Goal: Task Accomplishment & Management: Manage account settings

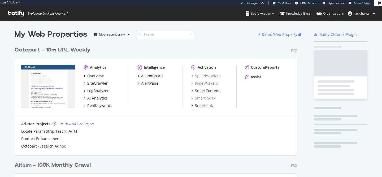
scroll to position [215, 287]
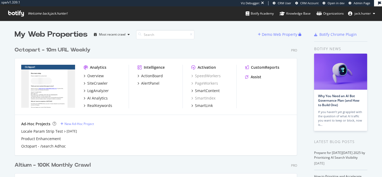
click at [54, 50] on div "Octopart - 10m URL Weekly" at bounding box center [53, 50] width 76 height 8
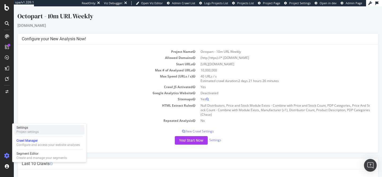
click at [37, 127] on div "Settings" at bounding box center [27, 127] width 22 height 4
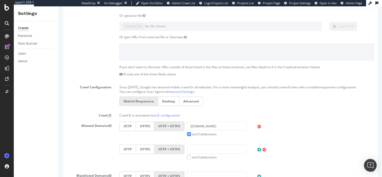
scroll to position [99, 0]
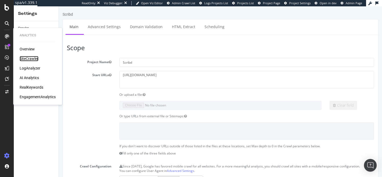
click at [29, 57] on div "SiteCrawler" at bounding box center [29, 58] width 19 height 5
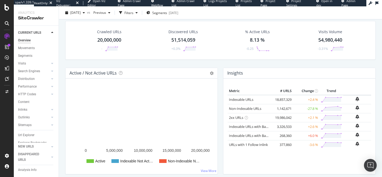
scroll to position [22, 0]
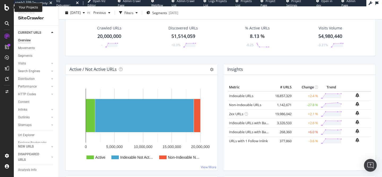
click at [5, 7] on icon at bounding box center [7, 7] width 5 height 6
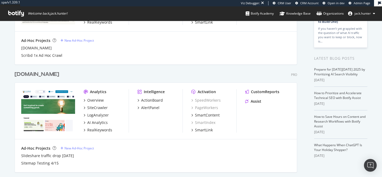
scroll to position [89, 0]
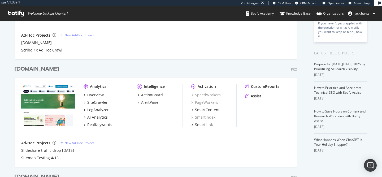
click at [36, 72] on div "[DOMAIN_NAME]" at bounding box center [37, 69] width 45 height 8
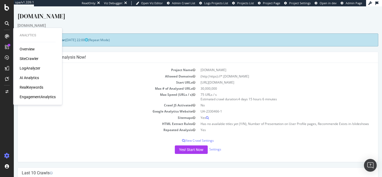
click at [36, 58] on div "SiteCrawler" at bounding box center [29, 58] width 19 height 5
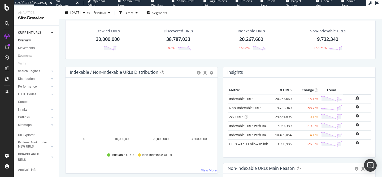
scroll to position [20, 0]
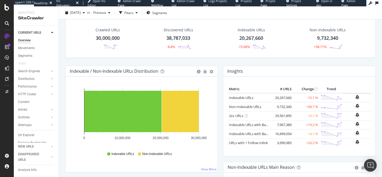
click at [301, 32] on div "Non-Indexable URLs 9,732,340 +58.71%" at bounding box center [328, 39] width 80 height 28
click at [329, 33] on div "Non-Indexable URLs 9,732,340 +58.71%" at bounding box center [327, 39] width 47 height 28
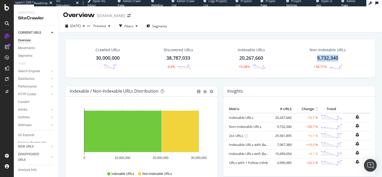
click at [326, 58] on div "9,732,340" at bounding box center [327, 58] width 21 height 7
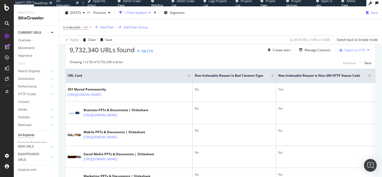
scroll to position [98, 0]
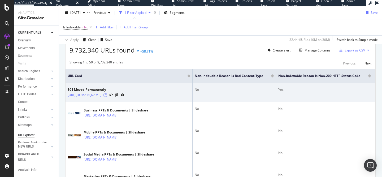
click at [105, 94] on icon at bounding box center [104, 94] width 3 height 3
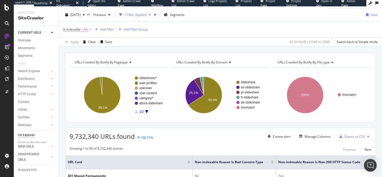
scroll to position [0, 0]
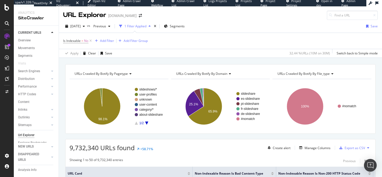
click at [129, 76] on div "URLs Crawled By Botify By pagetype" at bounding box center [118, 73] width 90 height 8
click at [278, 73] on span "URLs Crawled By Botify By file_type" at bounding box center [303, 73] width 52 height 5
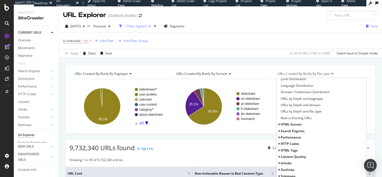
scroll to position [69, 0]
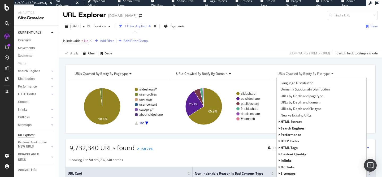
click at [304, 143] on div "HTTP Codes" at bounding box center [322, 141] width 90 height 6
click at [295, 142] on span "HTTP Codes" at bounding box center [290, 141] width 19 height 5
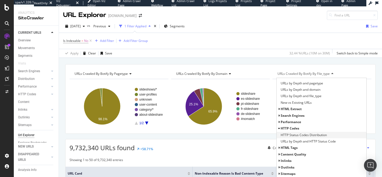
click at [295, 135] on span "HTTP Status Codes Distribution" at bounding box center [304, 134] width 46 height 5
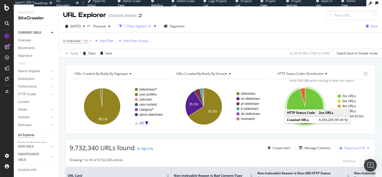
click at [313, 102] on icon "A chart." at bounding box center [305, 106] width 37 height 37
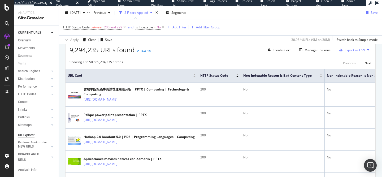
scroll to position [97, 0]
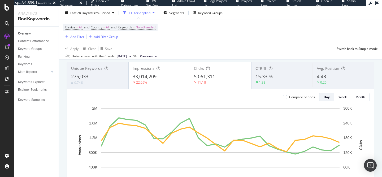
scroll to position [30, 0]
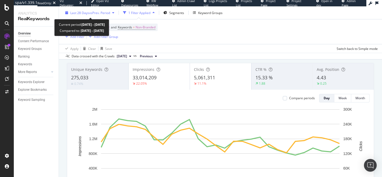
click at [98, 13] on span "vs Prev. Period" at bounding box center [99, 12] width 21 height 5
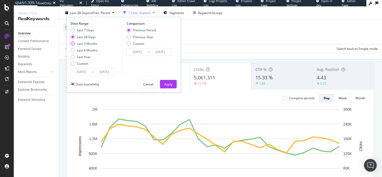
click at [92, 42] on div "Last 3 Months" at bounding box center [87, 43] width 21 height 5
type input "2025/07/11"
type input "2025/04/10"
type input "2025/07/10"
click at [177, 86] on div "Date Range Last 7 Days Last 28 Days Last 3 Months Last 6 Months Last Year Custo…" at bounding box center [123, 55] width 115 height 76
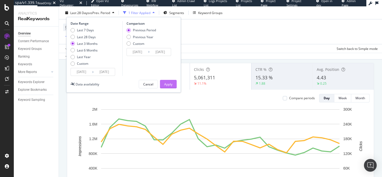
click at [172, 85] on div "Apply" at bounding box center [168, 84] width 8 height 5
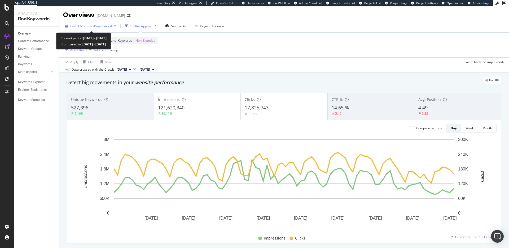
click at [102, 23] on div "Last 3 Months vs Prev. Period" at bounding box center [90, 26] width 55 height 8
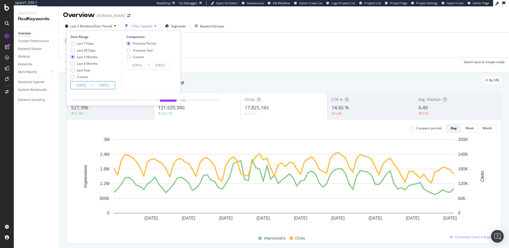
click at [78, 85] on input "2025/07/11" at bounding box center [81, 84] width 21 height 7
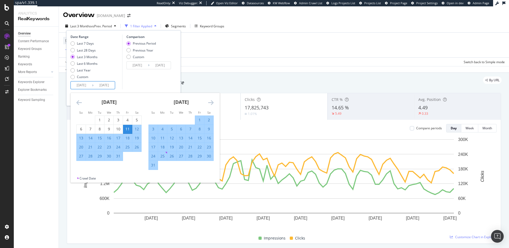
click at [171, 154] on div "26" at bounding box center [171, 155] width 9 height 5
type input "2025/08/26"
type input "2025/07/11"
type input "2025/08/25"
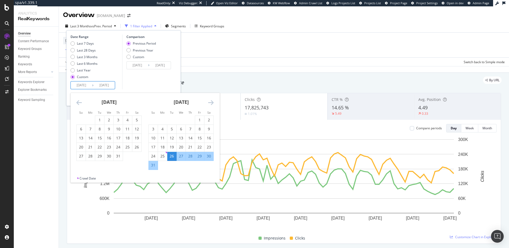
click at [211, 104] on icon "Move forward to switch to the next month." at bounding box center [211, 102] width 6 height 6
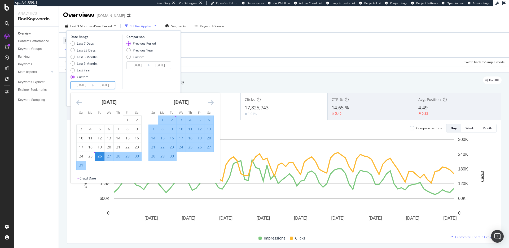
click at [209, 102] on icon "Move forward to switch to the next month." at bounding box center [211, 102] width 6 height 6
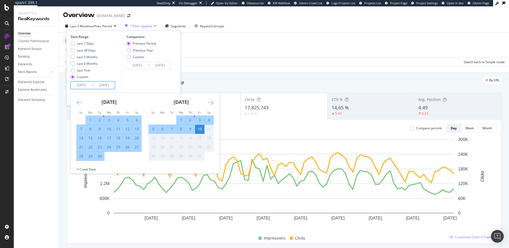
click at [190, 120] on div "2" at bounding box center [190, 119] width 9 height 5
type input "[DATE]"
type input "2025/07/19"
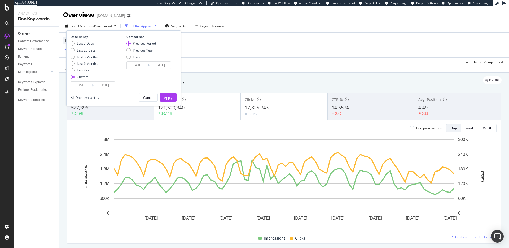
click at [110, 85] on input "2025/10/02" at bounding box center [104, 84] width 21 height 7
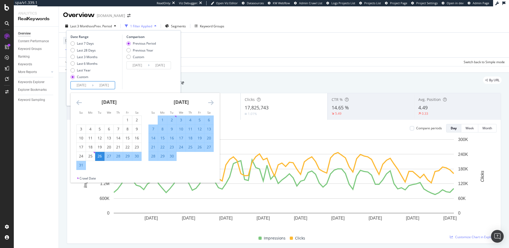
click at [210, 102] on icon "Move forward to switch to the next month." at bounding box center [211, 102] width 6 height 6
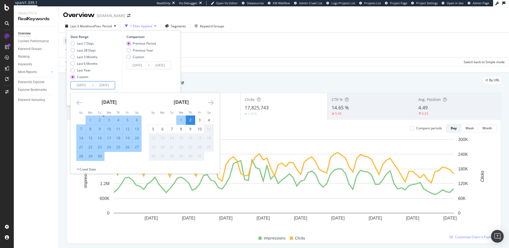
click at [190, 120] on div "2" at bounding box center [190, 119] width 9 height 5
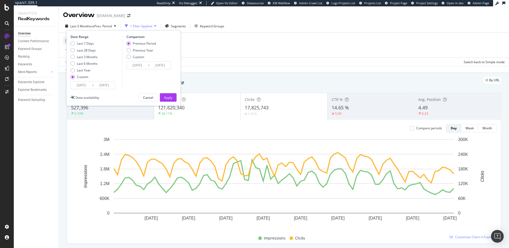
click at [106, 87] on input "2025/10/02" at bounding box center [104, 84] width 21 height 7
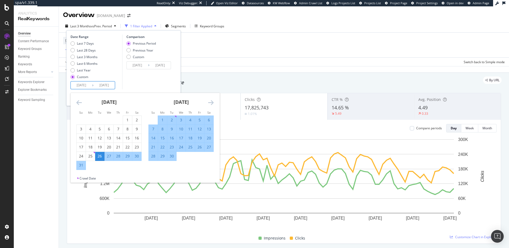
click at [211, 102] on icon "Move forward to switch to the next month." at bounding box center [211, 102] width 6 height 6
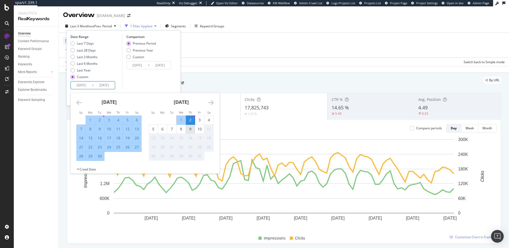
click at [188, 128] on div "9" at bounding box center [190, 128] width 9 height 5
type input "2025/10/09"
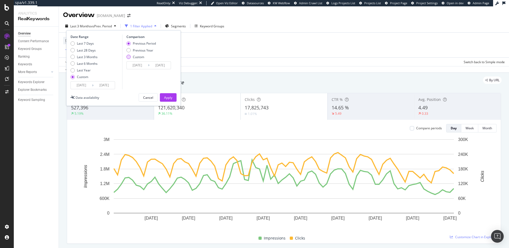
click at [135, 57] on div "Custom" at bounding box center [138, 57] width 11 height 5
click at [139, 40] on div "Comparison Previous Period Previous Year Custom 2025/07/12 Navigate forward to …" at bounding box center [147, 61] width 50 height 55
click at [139, 44] on div "Previous Period" at bounding box center [144, 43] width 23 height 5
click at [137, 49] on div "Previous Year" at bounding box center [143, 50] width 20 height 5
type input "2024/08/27"
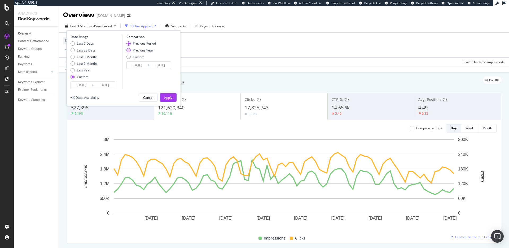
type input "2024/10/10"
click at [142, 45] on div "Previous Period" at bounding box center [144, 43] width 23 height 5
type input "2025/07/12"
type input "2025/08/25"
click at [169, 98] on div "Apply" at bounding box center [168, 97] width 8 height 5
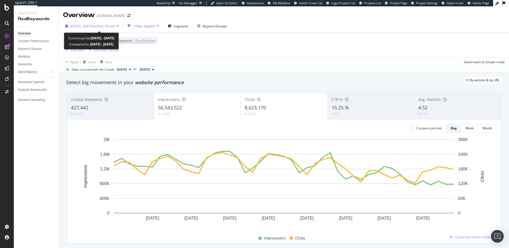
click at [94, 25] on span "2025 Aug. 26th - Oct. 9th" at bounding box center [81, 26] width 23 height 5
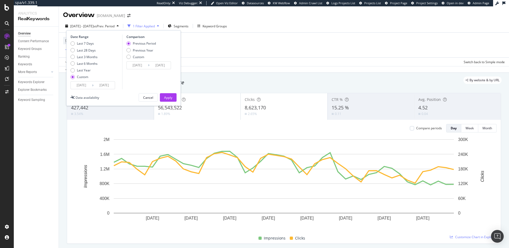
click at [102, 83] on input "2025/10/09" at bounding box center [104, 84] width 21 height 7
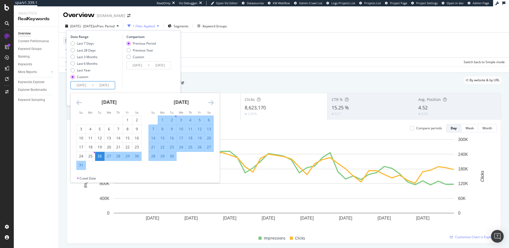
click at [84, 85] on input "2025/08/26" at bounding box center [81, 84] width 21 height 7
click at [98, 149] on div "19" at bounding box center [99, 146] width 9 height 5
type input "2025/08/19"
type input "2025/06/28"
type input "2025/08/18"
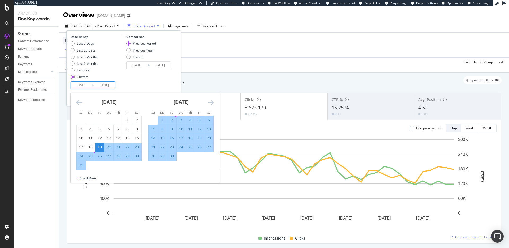
click at [123, 86] on div "Comparison Previous Period Previous Year Custom 2025/06/28 Navigate forward to …" at bounding box center [147, 61] width 50 height 55
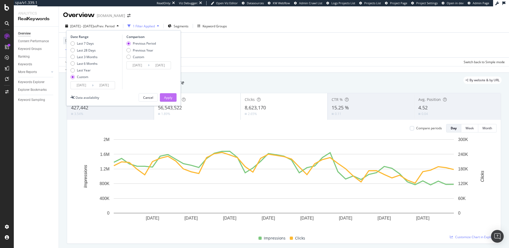
click at [172, 98] on button "Apply" at bounding box center [168, 97] width 17 height 8
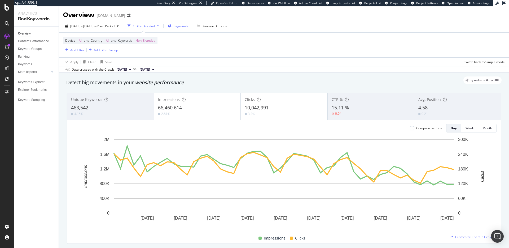
click at [189, 26] on span "Segments" at bounding box center [181, 26] width 15 height 5
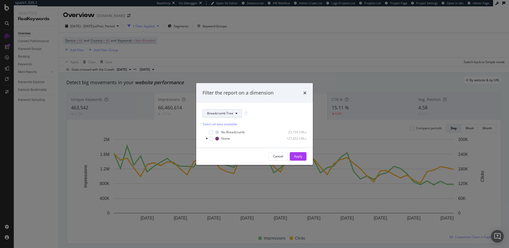
click at [228, 115] on span "Breadcrumb Tree" at bounding box center [220, 113] width 26 height 5
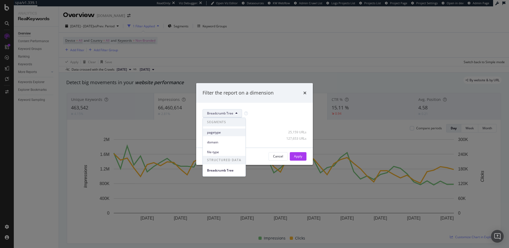
click at [229, 132] on span "pagetype" at bounding box center [224, 132] width 34 height 5
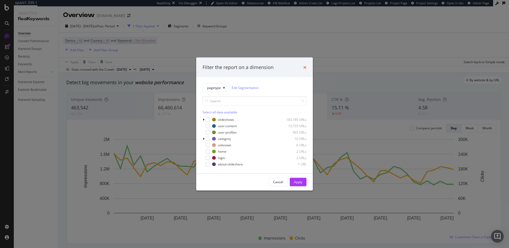
click at [304, 67] on icon "times" at bounding box center [304, 67] width 3 height 4
click at [304, 67] on div "Data crossed with the Crawls 2025 Oct. 2nd vs 2025 May. 2nd" at bounding box center [284, 69] width 450 height 6
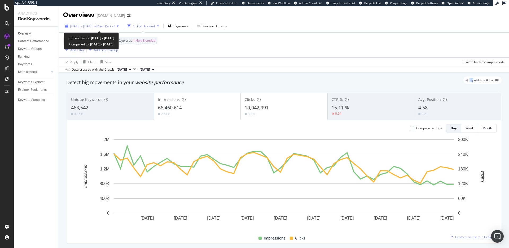
click at [115, 24] on span "vs Prev. Period" at bounding box center [104, 26] width 21 height 5
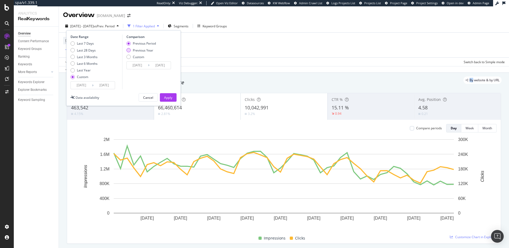
click at [143, 49] on div "Previous Year" at bounding box center [143, 50] width 20 height 5
type input "2024/08/20"
type input "2024/10/10"
click at [171, 95] on div "Apply" at bounding box center [168, 97] width 8 height 5
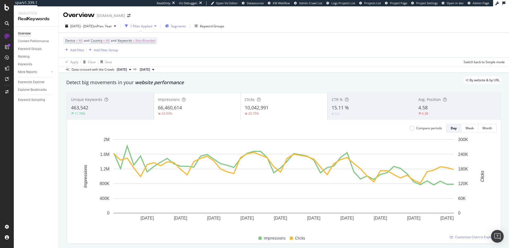
click at [188, 27] on button "Segments" at bounding box center [175, 26] width 25 height 8
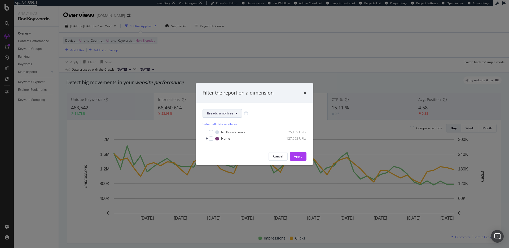
click at [225, 112] on span "Breadcrumb Tree" at bounding box center [220, 113] width 26 height 5
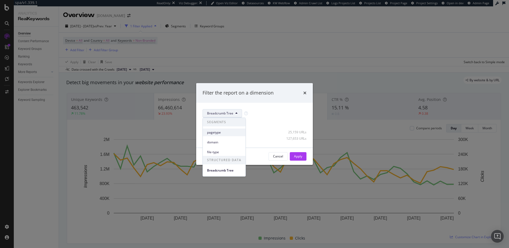
click at [228, 132] on span "pagetype" at bounding box center [224, 132] width 34 height 5
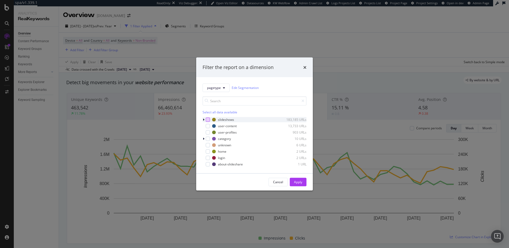
click at [207, 119] on div "modal" at bounding box center [208, 119] width 4 height 4
click at [302, 177] on button "Apply" at bounding box center [298, 181] width 17 height 8
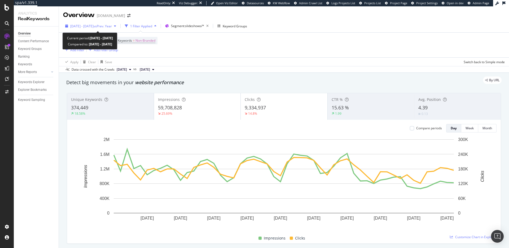
click at [110, 28] on span "vs Prev. Year" at bounding box center [103, 26] width 18 height 5
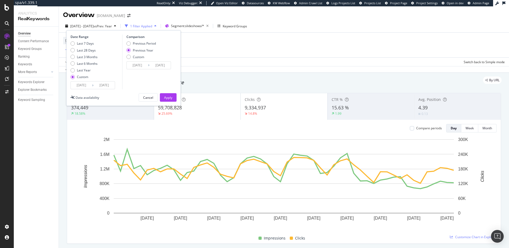
click at [138, 44] on div "Previous Period" at bounding box center [144, 43] width 23 height 5
type input "2025/06/28"
type input "2025/08/18"
click at [166, 99] on div "Apply" at bounding box center [168, 97] width 8 height 5
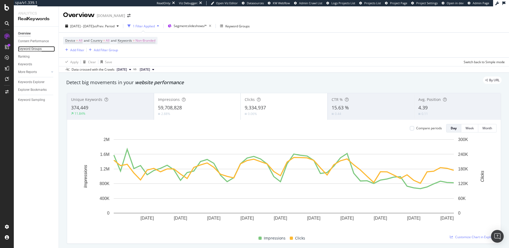
click at [37, 47] on div "Keyword Groups" at bounding box center [30, 49] width 24 height 6
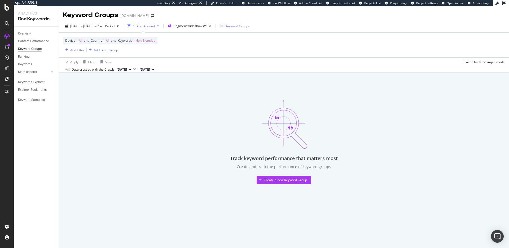
click at [248, 24] on div "Keyword Groups" at bounding box center [237, 26] width 24 height 5
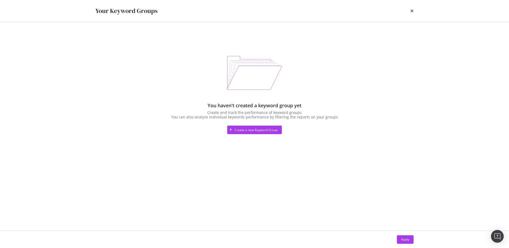
click at [382, 11] on div "Your Keyword Groups" at bounding box center [254, 10] width 318 height 9
click at [382, 10] on icon "times" at bounding box center [412, 11] width 3 height 4
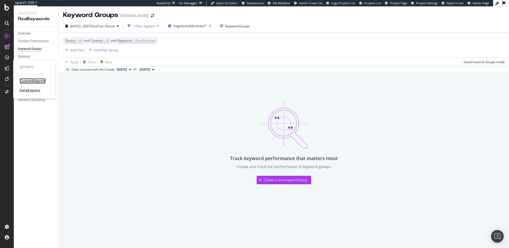
click at [36, 80] on div "CustomReports" at bounding box center [33, 80] width 26 height 5
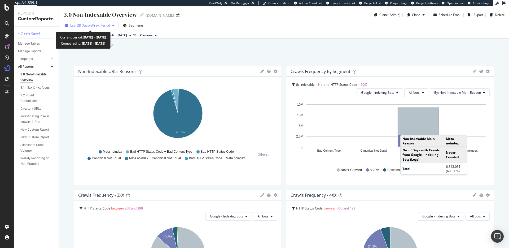
click at [79, 25] on span "Last 28 Days" at bounding box center [79, 25] width 19 height 5
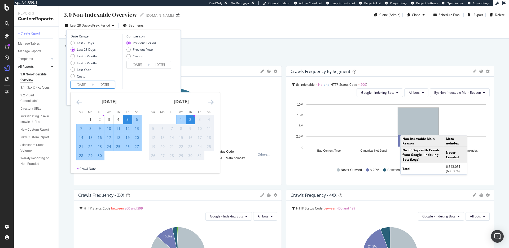
click at [88, 83] on input "[DATE]" at bounding box center [81, 84] width 21 height 7
click at [73, 101] on div "September 2025 1 2 3 4 5 6 7 8 9 10 11 12 13 14 15 16 17 18 19 20 21 22 23 24 2…" at bounding box center [109, 126] width 72 height 68
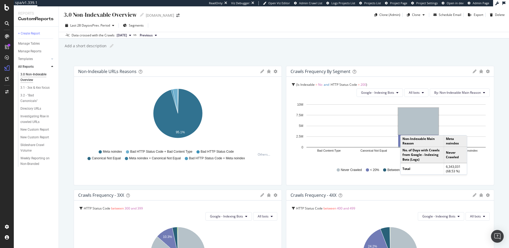
click at [218, 49] on div "Add a short description Add a short description" at bounding box center [286, 46] width 445 height 8
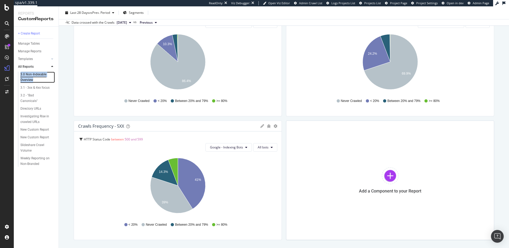
scroll to position [218, 0]
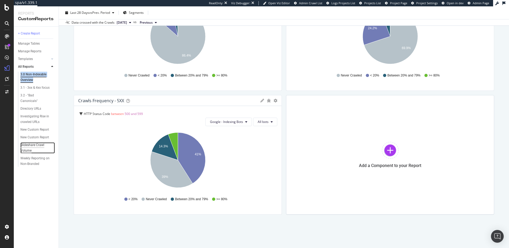
click at [34, 142] on div "Slideshare Crawl Volume" at bounding box center [35, 147] width 30 height 11
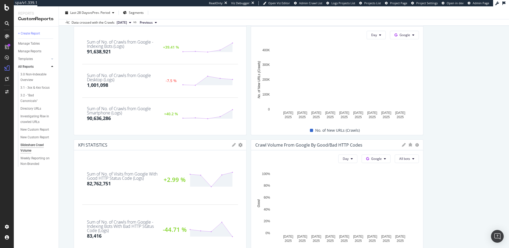
scroll to position [149, 0]
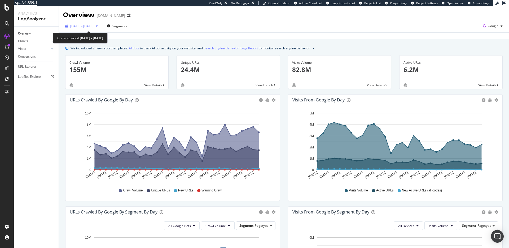
click at [87, 27] on span "[DATE] - [DATE]" at bounding box center [81, 26] width 23 height 5
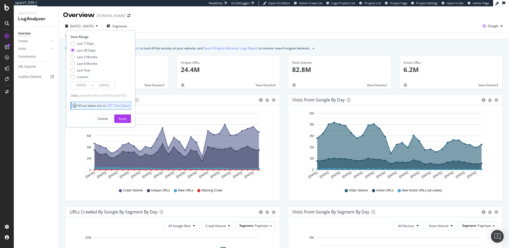
click at [87, 86] on input "2025/09/15" at bounding box center [81, 84] width 21 height 7
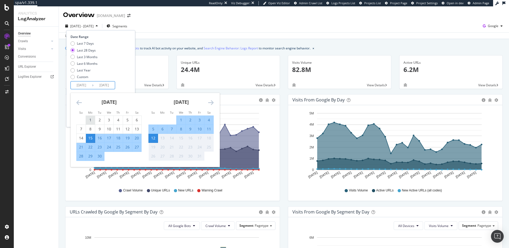
click at [92, 120] on div "1" at bounding box center [90, 119] width 9 height 5
type input "2025/09/01"
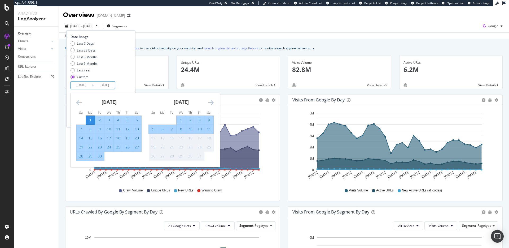
click at [127, 90] on div "Date Range Last 7 Days Last 28 Days Last 3 Months Last 6 Months Last Year Custo…" at bounding box center [100, 78] width 69 height 97
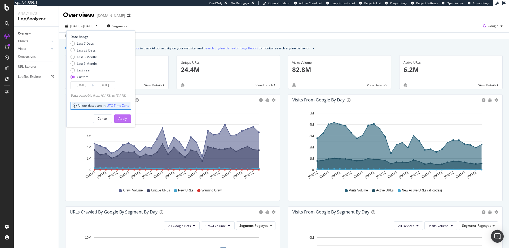
click at [131, 115] on button "Apply" at bounding box center [122, 118] width 17 height 8
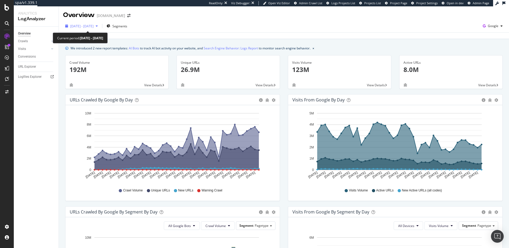
click at [94, 26] on span "2025 Sep. 1st - Oct. 12th" at bounding box center [81, 26] width 23 height 5
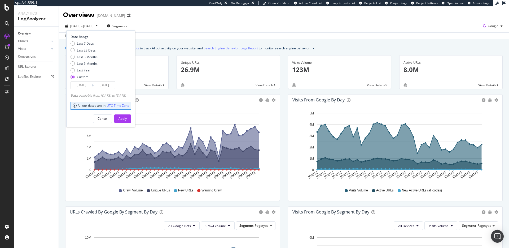
click at [93, 87] on icon at bounding box center [93, 85] width 2 height 5
click at [92, 86] on div "2025/09/01 Navigate forward to interact with the calendar and select a date. Pr…" at bounding box center [93, 85] width 45 height 8
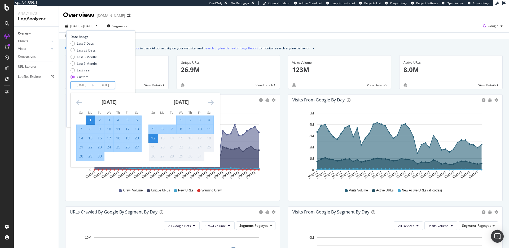
click at [84, 85] on input "2025/09/01" at bounding box center [81, 84] width 21 height 7
click at [76, 100] on icon "Move backward to switch to the previous month." at bounding box center [79, 102] width 6 height 6
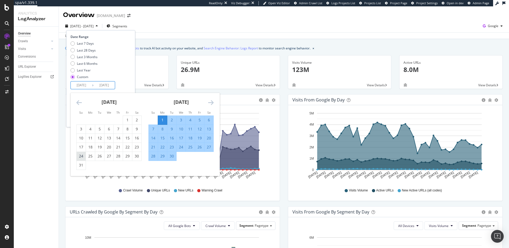
click at [82, 156] on div "24" at bounding box center [81, 155] width 9 height 5
type input "2025/08/24"
click at [135, 83] on div "Date Range Last 7 Days Last 28 Days Last 3 Months Last 6 Months Last Year Custo…" at bounding box center [100, 78] width 69 height 97
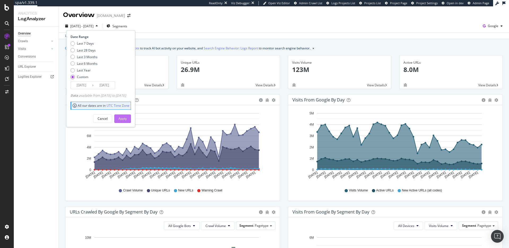
click at [127, 120] on div "Apply" at bounding box center [123, 118] width 8 height 5
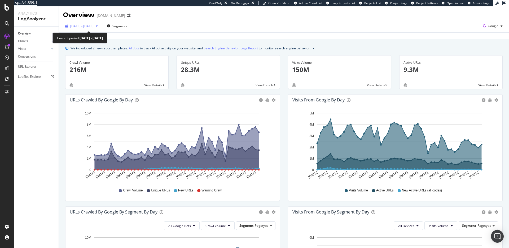
click at [94, 28] on span "2025 Aug. 24th - Oct. 12th" at bounding box center [81, 26] width 23 height 5
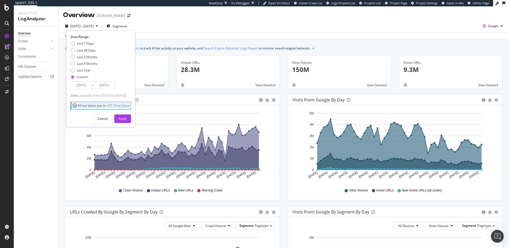
click at [174, 33] on div "Last update Oct. 13, 2025" at bounding box center [284, 35] width 450 height 6
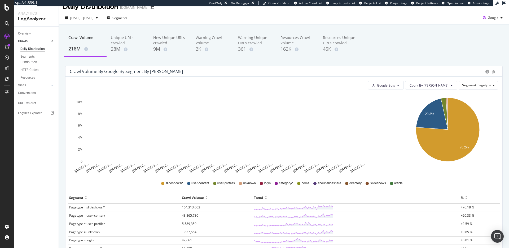
scroll to position [8, 0]
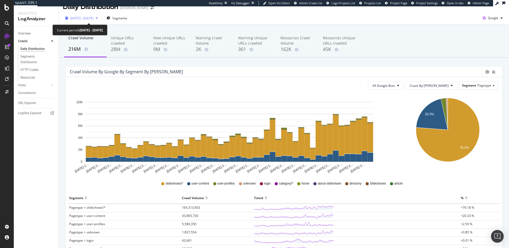
click at [90, 17] on span "[DATE] - [DATE]" at bounding box center [81, 18] width 23 height 5
click at [182, 18] on div "[DATE] - [DATE] Segments Google" at bounding box center [284, 19] width 450 height 11
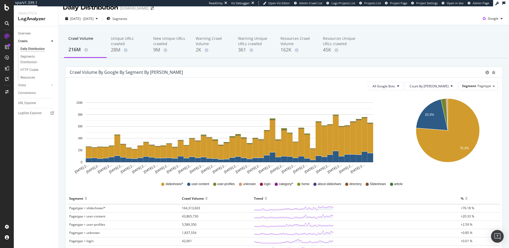
scroll to position [0, 0]
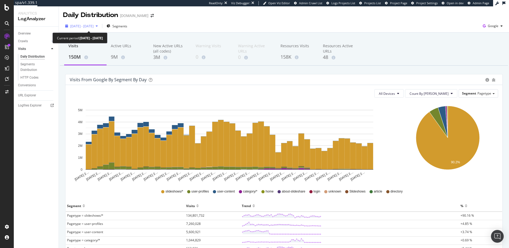
click at [94, 25] on span "2025 Aug. 24th - Oct. 12th" at bounding box center [81, 26] width 23 height 5
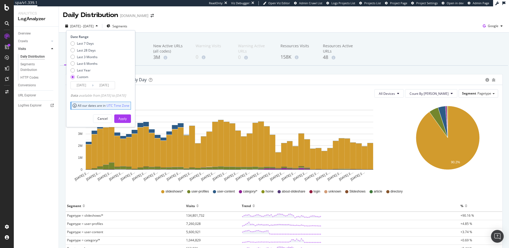
click at [86, 86] on input "2025/08/24" at bounding box center [81, 84] width 21 height 7
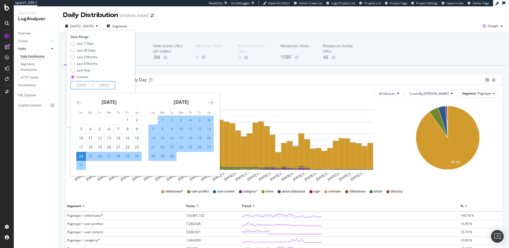
click at [98, 158] on div "26" at bounding box center [99, 155] width 9 height 5
type input "2025/08/26"
click at [210, 103] on icon "Move forward to switch to the next month." at bounding box center [211, 102] width 6 height 6
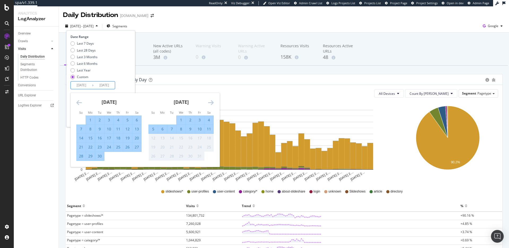
click at [188, 121] on div "2" at bounding box center [190, 119] width 9 height 5
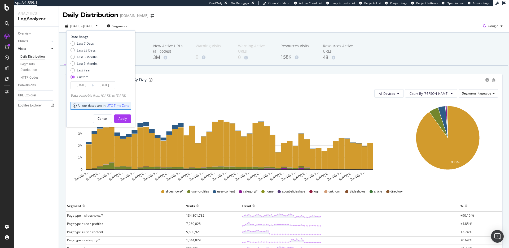
type input "2025/10/02"
click at [127, 120] on div "Apply" at bounding box center [123, 118] width 8 height 5
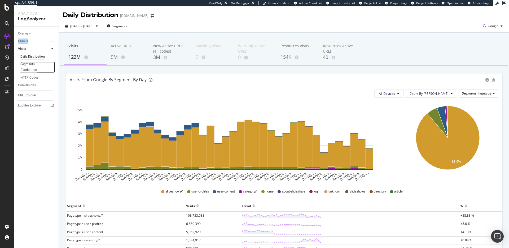
click at [34, 64] on div "Segments Distribution" at bounding box center [34, 67] width 29 height 11
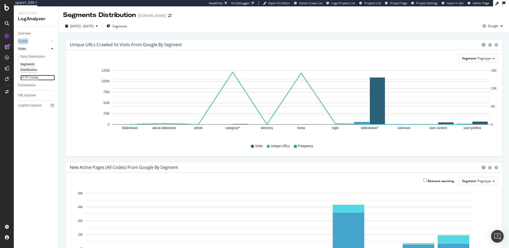
click at [32, 79] on div "HTTP Codes" at bounding box center [29, 78] width 18 height 6
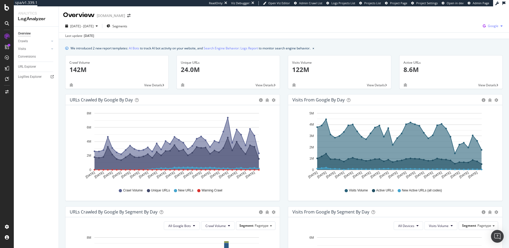
click at [494, 27] on span "Google" at bounding box center [493, 26] width 11 height 5
click at [387, 36] on div "Last update [DATE]" at bounding box center [284, 35] width 450 height 6
click at [493, 27] on span "Google" at bounding box center [493, 26] width 11 height 5
click at [464, 29] on span "OpenAI" at bounding box center [467, 31] width 20 height 5
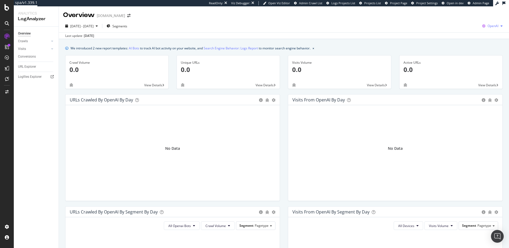
drag, startPoint x: 495, startPoint y: 26, endPoint x: 489, endPoint y: 27, distance: 5.4
click at [494, 26] on span "OpenAI" at bounding box center [493, 26] width 11 height 5
click at [461, 12] on span "Google" at bounding box center [466, 11] width 20 height 5
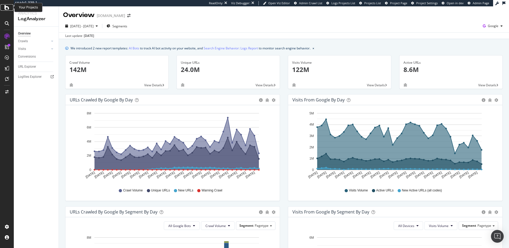
click at [6, 8] on icon at bounding box center [7, 7] width 5 height 6
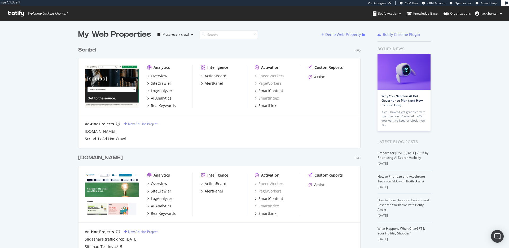
scroll to position [316, 287]
click at [88, 50] on div "Scribd" at bounding box center [87, 50] width 18 height 8
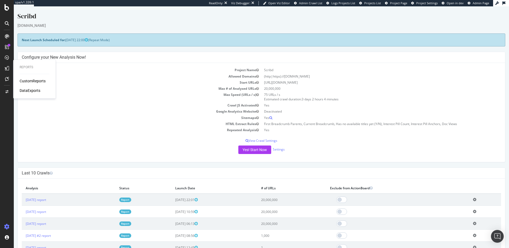
click at [27, 79] on div "CustomReports" at bounding box center [33, 80] width 26 height 5
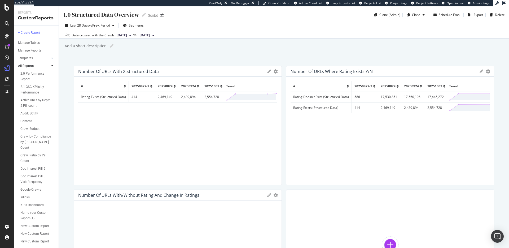
scroll to position [24, 0]
click at [33, 125] on div "Crawl Budget" at bounding box center [29, 126] width 19 height 6
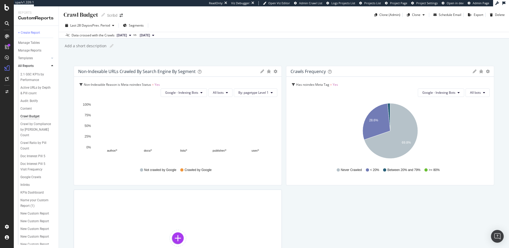
scroll to position [39, 0]
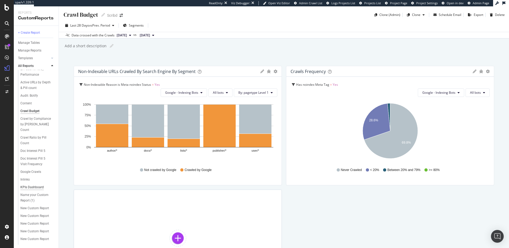
click at [39, 184] on div "KPIs Dashboard" at bounding box center [31, 187] width 23 height 6
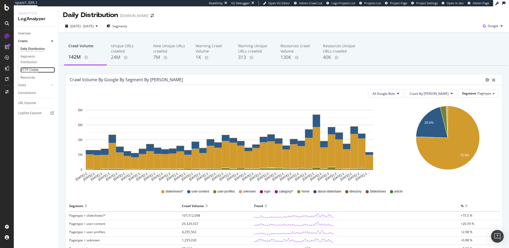
click at [32, 71] on div "HTTP Codes" at bounding box center [29, 70] width 18 height 6
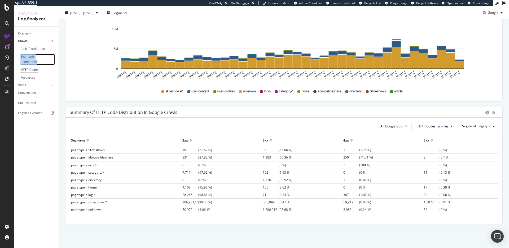
scroll to position [18, 0]
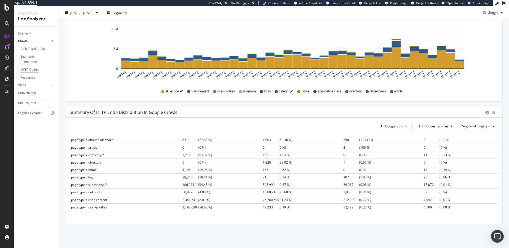
click at [265, 192] on span "1,200,916" at bounding box center [271, 192] width 16 height 5
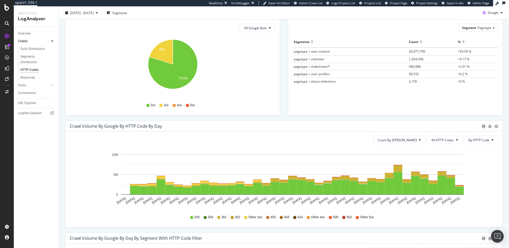
scroll to position [0, 0]
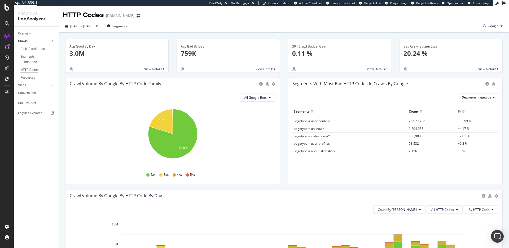
click at [451, 65] on div "Bad Crawl Budget Loss 20.24 %" at bounding box center [451, 52] width 95 height 26
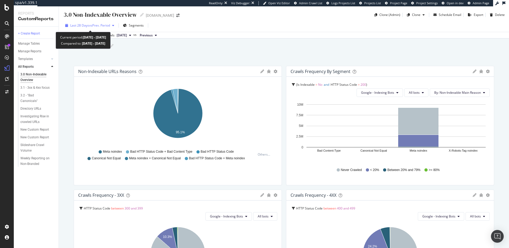
click at [102, 27] on span "vs Prev. Period" at bounding box center [99, 25] width 21 height 5
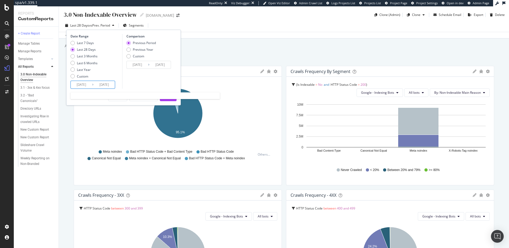
click at [95, 85] on input "[DATE]" at bounding box center [104, 84] width 21 height 7
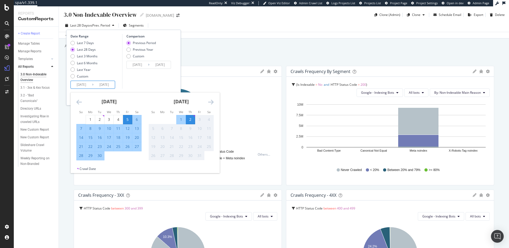
click at [77, 101] on icon "Move backward to switch to the previous month." at bounding box center [79, 102] width 6 height 6
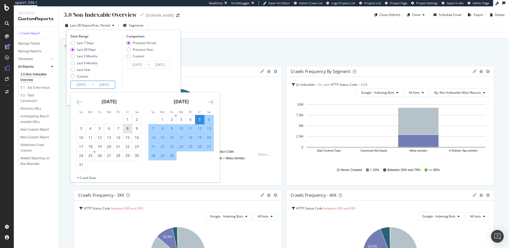
click at [130, 128] on div "8" at bounding box center [127, 128] width 9 height 5
type input "[DATE]"
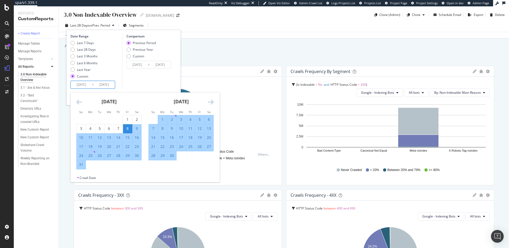
click at [190, 117] on div "4" at bounding box center [190, 119] width 9 height 5
type input "[DATE]"
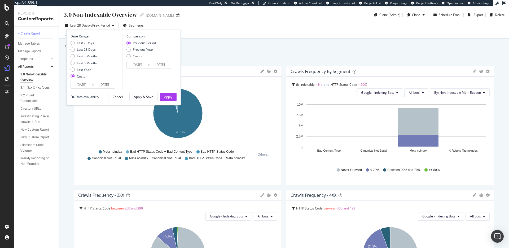
scroll to position [0, 0]
click at [171, 98] on div "Apply" at bounding box center [168, 96] width 8 height 5
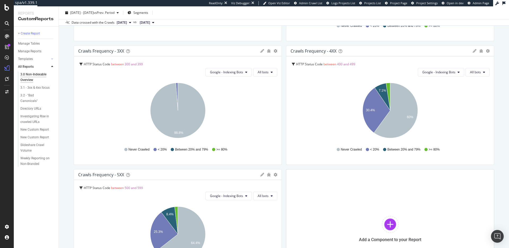
scroll to position [145, 0]
click at [42, 145] on div "Slideshare Crawl Volume" at bounding box center [35, 147] width 30 height 11
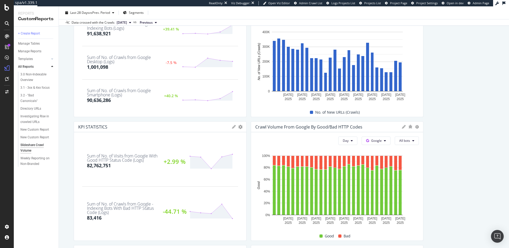
scroll to position [292, 0]
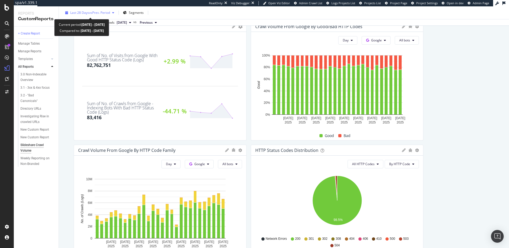
click at [99, 11] on span "vs Prev. Period" at bounding box center [99, 12] width 21 height 5
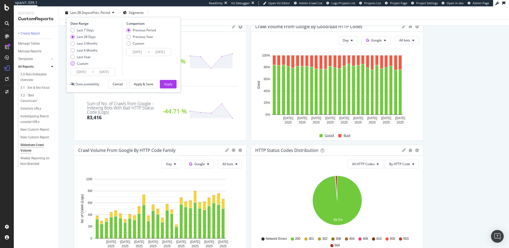
click at [74, 65] on div "Custom" at bounding box center [73, 63] width 4 height 4
click at [85, 73] on input "2025/09/15" at bounding box center [81, 71] width 21 height 7
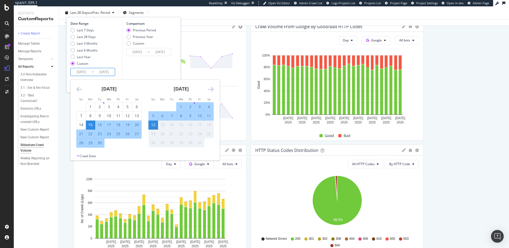
click at [78, 91] on icon "Move backward to switch to the previous month." at bounding box center [79, 89] width 6 height 6
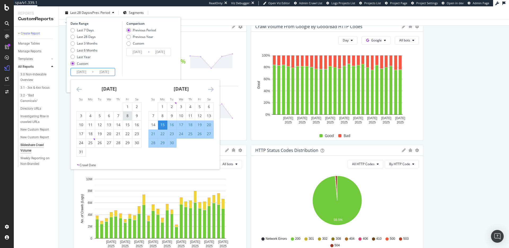
click at [127, 115] on div "8" at bounding box center [127, 115] width 9 height 5
type input "2025/08/08"
type input "2025/06/03"
type input "2025/08/07"
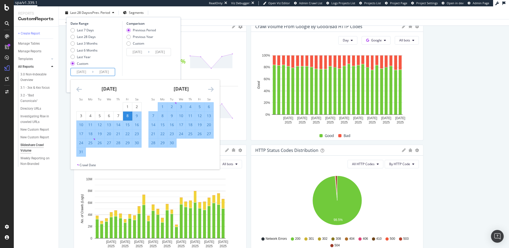
click at [190, 107] on div "4" at bounding box center [190, 106] width 9 height 5
type input "2025/09/04"
type input "2025/07/11"
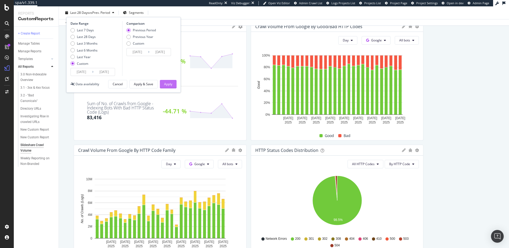
click at [170, 84] on div "Apply" at bounding box center [168, 84] width 8 height 5
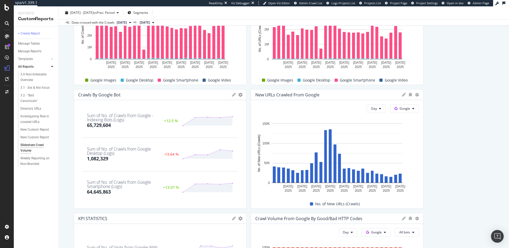
scroll to position [123, 0]
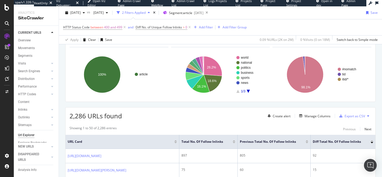
scroll to position [36, 0]
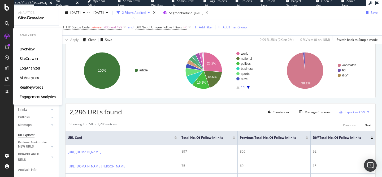
click at [4, 37] on div at bounding box center [7, 36] width 8 height 8
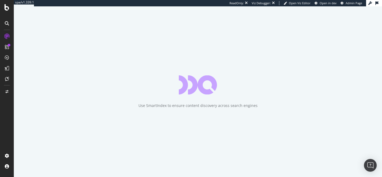
click at [8, 5] on icon at bounding box center [7, 7] width 5 height 6
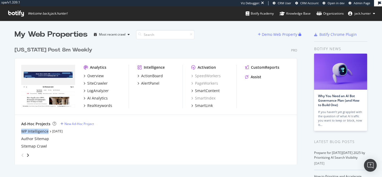
click at [40, 50] on div "[US_STATE] Post 8m Weekly" at bounding box center [54, 50] width 78 height 8
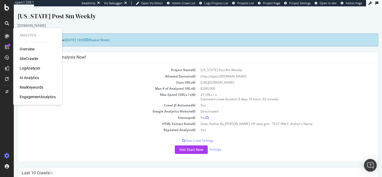
click at [25, 58] on div "SiteCrawler" at bounding box center [29, 58] width 19 height 5
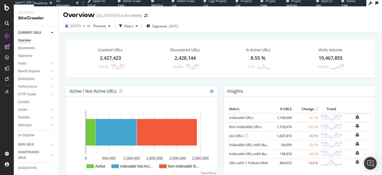
click at [82, 23] on div "2025 Oct. 7th" at bounding box center [75, 26] width 24 height 8
click at [250, 30] on div "2025 Oct. 7th vs Previous Filters Segments 2025-02-04" at bounding box center [220, 27] width 323 height 11
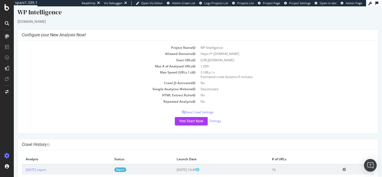
scroll to position [17, 0]
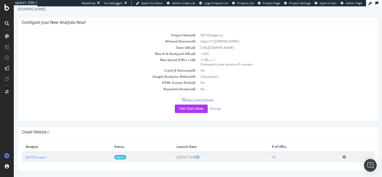
click at [194, 98] on p "View Crawl Settings" at bounding box center [198, 99] width 352 height 5
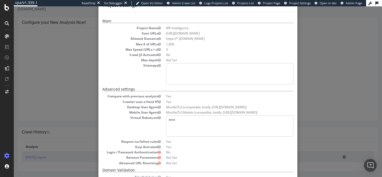
scroll to position [0, 0]
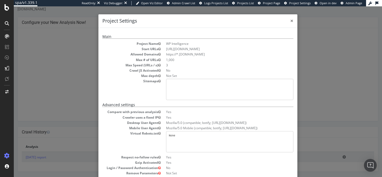
click at [292, 19] on span "×" at bounding box center [291, 20] width 3 height 7
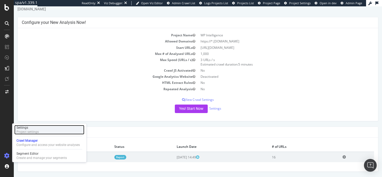
click at [35, 130] on div "Project settings" at bounding box center [27, 132] width 22 height 4
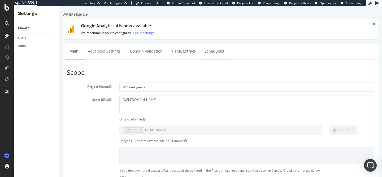
click at [208, 47] on link "Scheduling" at bounding box center [215, 51] width 28 height 15
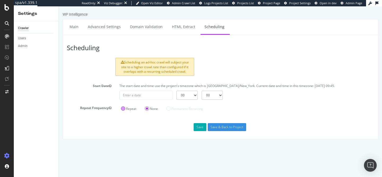
click at [122, 108] on label "Repeat" at bounding box center [128, 108] width 15 height 5
click at [59, 6] on input "Repeat" at bounding box center [59, 6] width 0 height 0
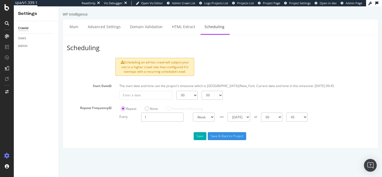
click at [156, 116] on input "1" at bounding box center [162, 116] width 42 height 9
click at [205, 118] on select "Day Week Month" at bounding box center [204, 116] width 22 height 9
type input "[DATE]"
click at [145, 96] on input "[DATE]" at bounding box center [145, 95] width 53 height 9
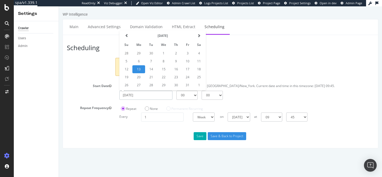
click at [138, 70] on td "13" at bounding box center [138, 69] width 13 height 8
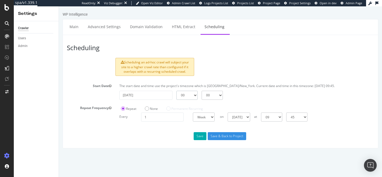
click at [191, 95] on select "00 01 02 03 04 05 06 07 08 09 10 11 12 13 14 15 16 17 18 19 20 21 22 23" at bounding box center [186, 95] width 21 height 9
select select "10"
click at [176, 91] on select "00 01 02 03 04 05 06 07 08 09 10 11 12 13 14 15 16 17 18 19 20 21 22 23" at bounding box center [186, 95] width 21 height 9
click at [212, 115] on select "Day Week Month" at bounding box center [204, 116] width 22 height 9
click at [243, 116] on select "Sunday Monday Tuesday Wednesday Thursday Friday Saturday" at bounding box center [239, 116] width 23 height 9
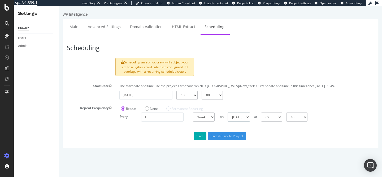
select select "0"
click at [228, 112] on select "Sunday Monday Tuesday Wednesday Thursday Friday Saturday" at bounding box center [239, 116] width 23 height 9
click at [202, 134] on button "Save" at bounding box center [200, 136] width 13 height 8
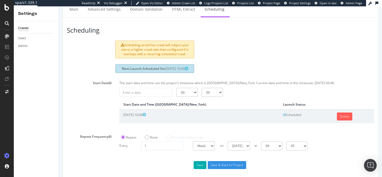
scroll to position [46, 0]
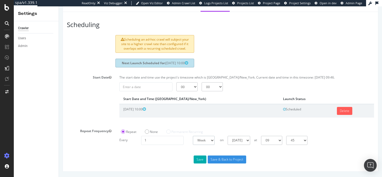
click at [207, 139] on select "Day Week Month" at bounding box center [204, 140] width 22 height 9
click at [210, 137] on select "Day Week Month" at bounding box center [204, 140] width 22 height 9
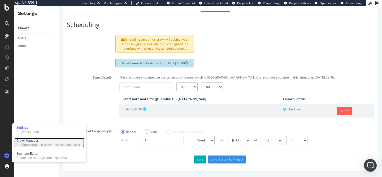
click at [39, 143] on div "Configure and access your website analyses" at bounding box center [47, 145] width 63 height 4
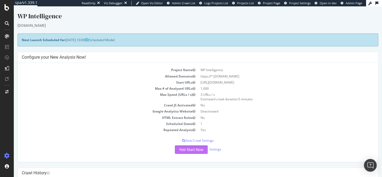
click at [186, 148] on button "Yes! Start Now" at bounding box center [191, 149] width 33 height 8
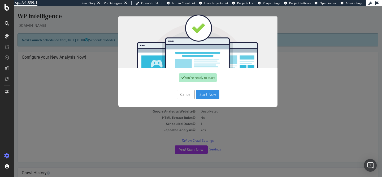
click at [210, 95] on button "Start Now" at bounding box center [207, 94] width 23 height 9
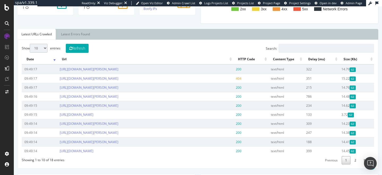
scroll to position [163, 0]
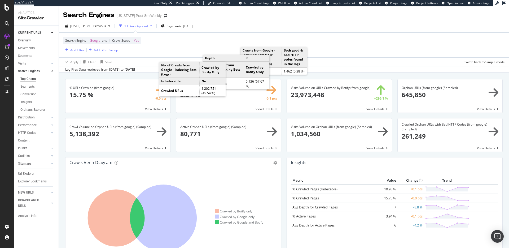
click at [219, 24] on div "[DATE] vs Previous 2 Filters Applied Segments [DATE]" at bounding box center [284, 27] width 450 height 11
click at [32, 132] on div "HTTP Codes" at bounding box center [27, 133] width 18 height 6
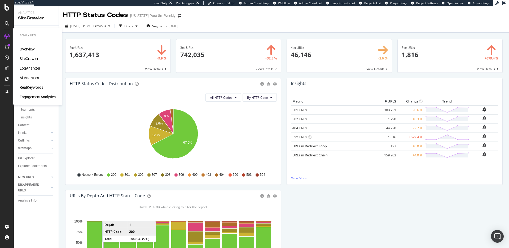
click at [38, 67] on div "LogAnalyzer" at bounding box center [30, 68] width 21 height 5
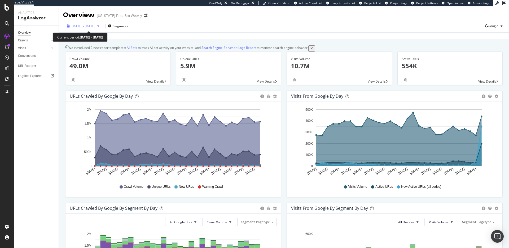
click at [95, 25] on span "2025 Sep. 13th - Oct. 12th" at bounding box center [83, 26] width 23 height 5
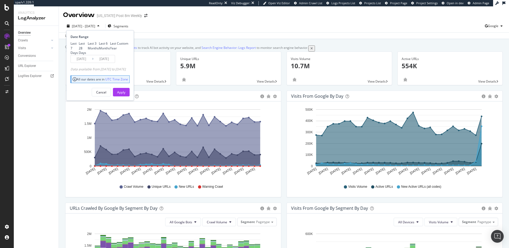
click at [95, 50] on div "Last 3 Months" at bounding box center [93, 45] width 11 height 9
type input "2025/07/13"
click at [130, 96] on button "Apply" at bounding box center [121, 92] width 17 height 8
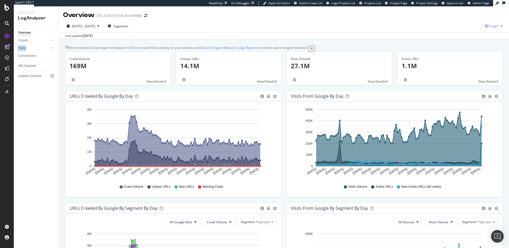
click at [382, 25] on span "Google" at bounding box center [493, 26] width 11 height 5
click at [382, 34] on div "OpenAI" at bounding box center [462, 31] width 37 height 8
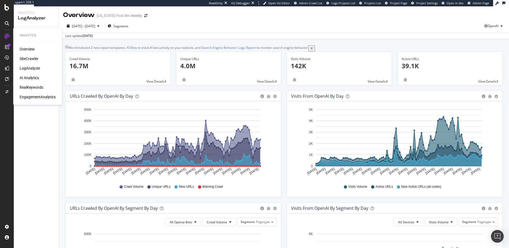
click at [32, 59] on div "SiteCrawler" at bounding box center [29, 58] width 19 height 5
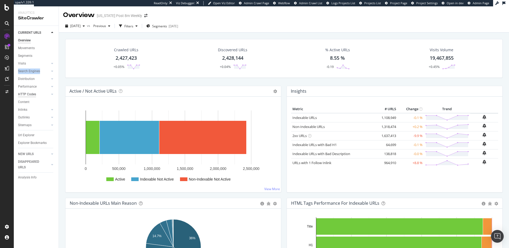
click at [26, 94] on div "HTTP Codes" at bounding box center [27, 95] width 18 height 6
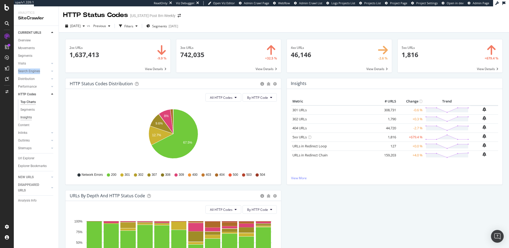
click at [28, 116] on div "Insights" at bounding box center [25, 118] width 11 height 6
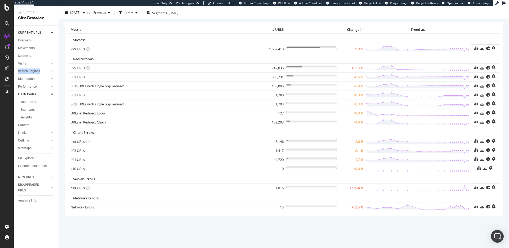
scroll to position [22, 0]
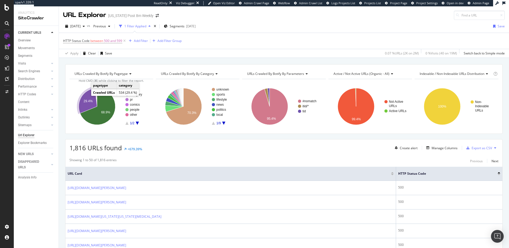
click at [86, 96] on icon "A chart." at bounding box center [88, 100] width 18 height 25
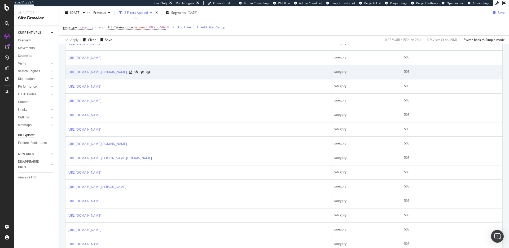
scroll to position [403, 0]
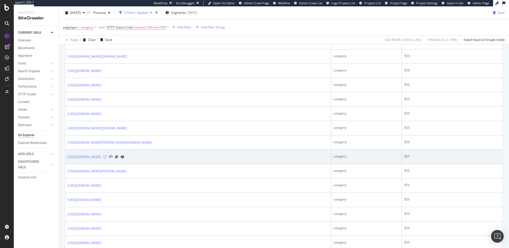
click at [107, 156] on icon at bounding box center [104, 156] width 3 height 3
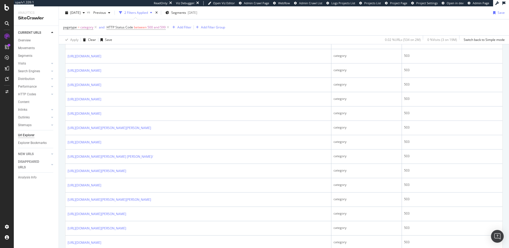
scroll to position [0, 0]
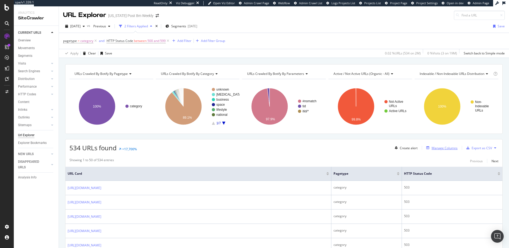
click at [438, 149] on div "Manage Columns" at bounding box center [445, 148] width 26 height 5
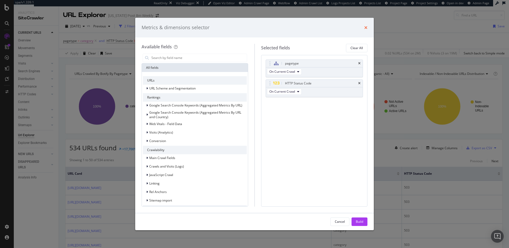
click at [365, 28] on icon "times" at bounding box center [365, 27] width 3 height 4
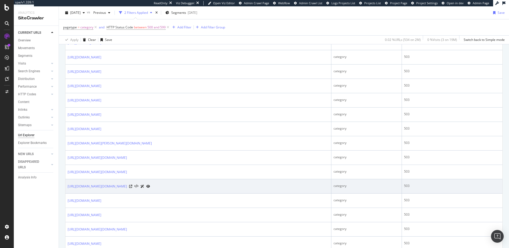
scroll to position [680, 0]
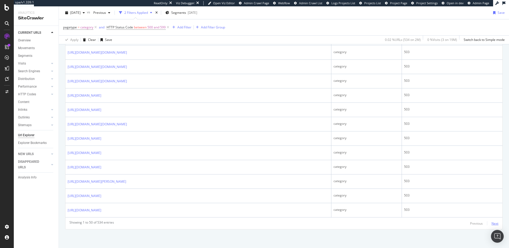
click at [495, 223] on div "Next" at bounding box center [495, 223] width 7 height 5
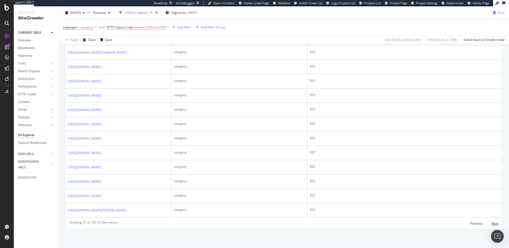
scroll to position [852, 0]
click at [496, 221] on div "Next" at bounding box center [495, 223] width 7 height 5
click at [494, 223] on div "Next" at bounding box center [495, 223] width 7 height 5
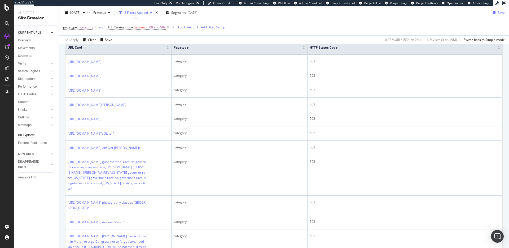
scroll to position [0, 0]
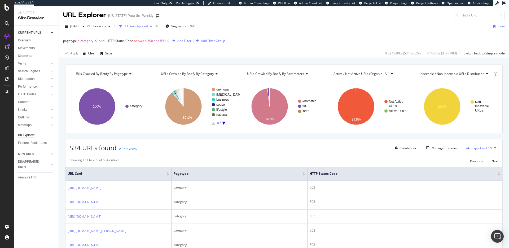
click at [95, 41] on icon at bounding box center [95, 40] width 5 height 5
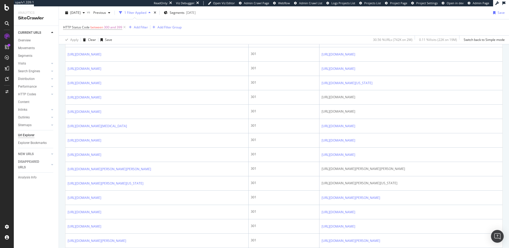
scroll to position [9, 0]
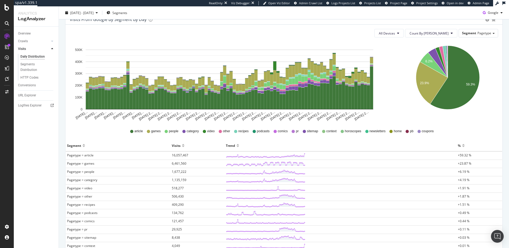
scroll to position [62, 0]
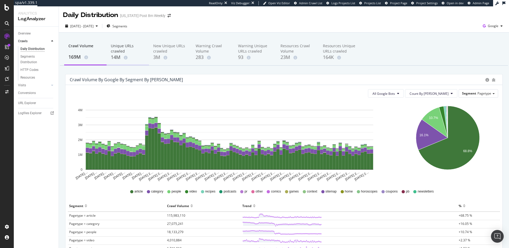
click at [119, 58] on div "14M" at bounding box center [128, 57] width 34 height 7
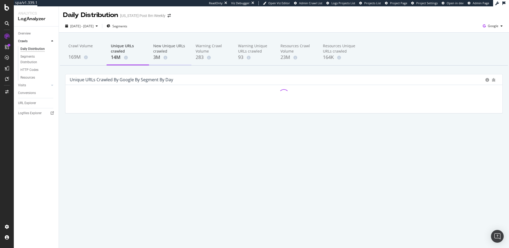
click at [158, 57] on div "3M" at bounding box center [170, 57] width 34 height 7
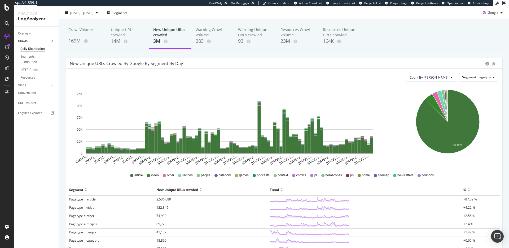
scroll to position [15, 0]
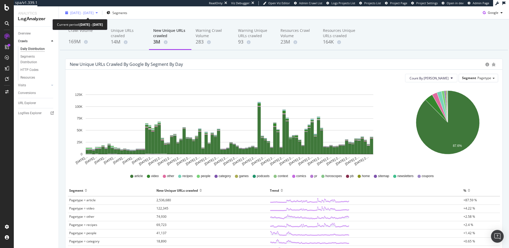
click at [94, 12] on span "2025 Jul. 13th - Oct. 12th" at bounding box center [81, 12] width 23 height 5
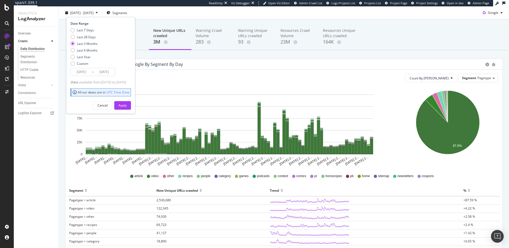
click at [181, 21] on div "Crawl Volume 169M Unique URLs crawled 14M New Unique URLs crawled 3M Warning Cr…" at bounding box center [284, 197] width 450 height 361
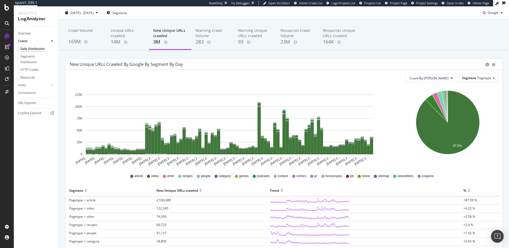
scroll to position [0, 0]
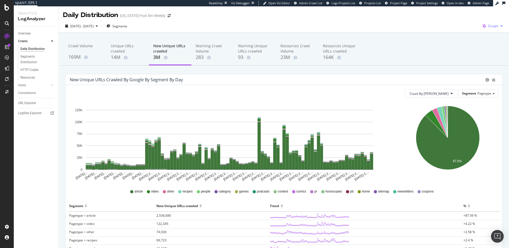
click at [498, 24] on span "Google" at bounding box center [493, 26] width 11 height 5
click at [463, 32] on span "OpenAI" at bounding box center [467, 31] width 20 height 5
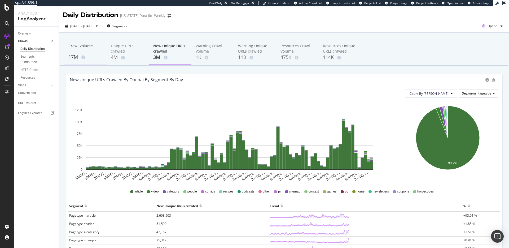
click at [84, 55] on div "17M" at bounding box center [85, 57] width 34 height 7
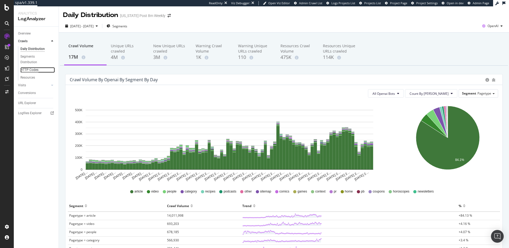
click at [28, 69] on div "HTTP Codes" at bounding box center [29, 70] width 18 height 6
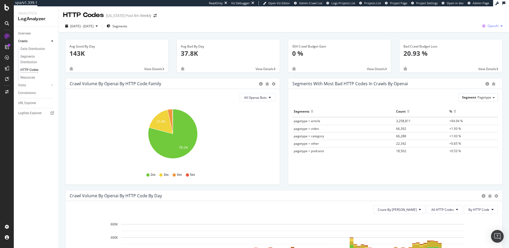
click at [489, 27] on span "OpenAI" at bounding box center [493, 26] width 11 height 5
click at [463, 12] on span "Google" at bounding box center [466, 11] width 20 height 5
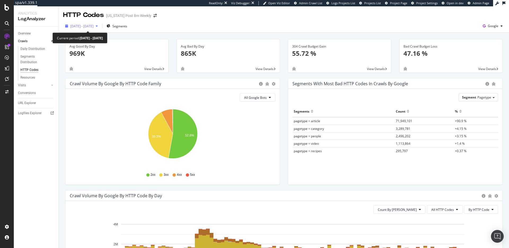
click at [94, 27] on span "2025 Jul. 13th - Oct. 12th" at bounding box center [81, 26] width 23 height 5
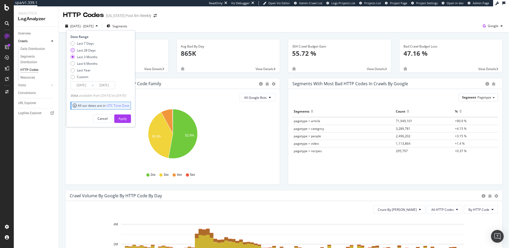
click at [92, 50] on div "Last 28 Days" at bounding box center [86, 50] width 19 height 5
type input "2025/09/15"
click at [127, 117] on div "Apply" at bounding box center [123, 118] width 8 height 5
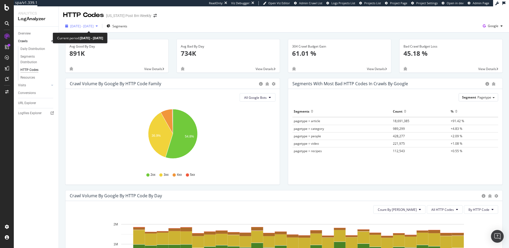
click at [94, 27] on span "2025 Sep. 15th - Oct. 12th" at bounding box center [81, 26] width 23 height 5
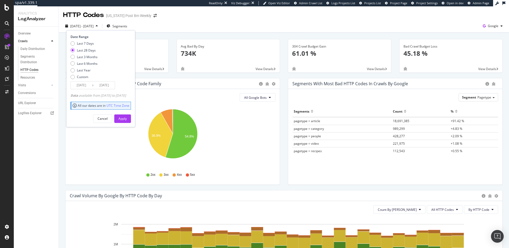
click at [199, 31] on div "2025 Sep. 15th - Oct. 12th Segments Date Range Last 7 Days Last 28 Days Last 3 …" at bounding box center [284, 27] width 450 height 11
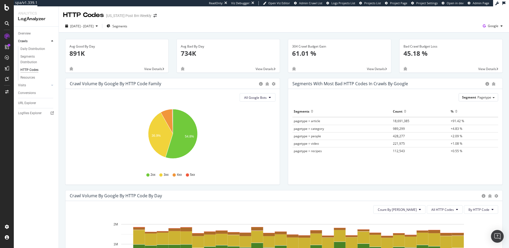
click at [482, 68] on span "View Details" at bounding box center [487, 69] width 18 height 5
click at [496, 26] on span "Google" at bounding box center [493, 26] width 11 height 5
click at [461, 32] on span "OpenAI" at bounding box center [467, 31] width 20 height 5
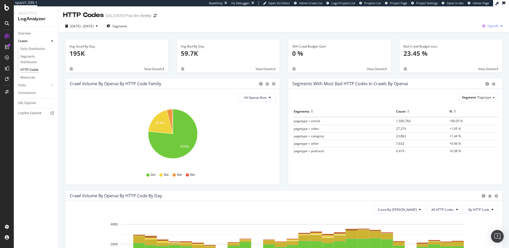
click at [497, 28] on span "OpenAI" at bounding box center [493, 26] width 11 height 5
click at [477, 38] on div "Other AI Bots" at bounding box center [461, 41] width 37 height 8
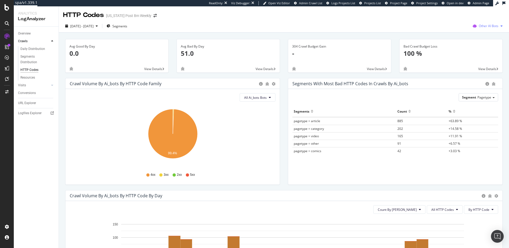
click at [492, 26] on span "Other AI Bots" at bounding box center [489, 26] width 20 height 5
click at [455, 31] on span "OpenAI" at bounding box center [456, 31] width 21 height 5
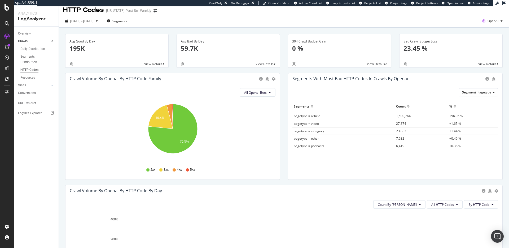
scroll to position [7, 0]
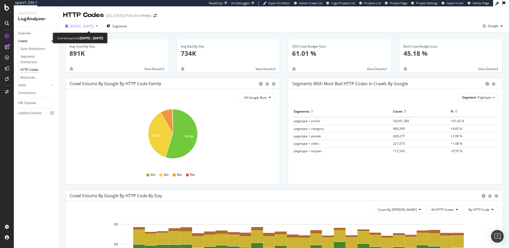
click at [94, 25] on span "[DATE] - [DATE]" at bounding box center [81, 26] width 23 height 5
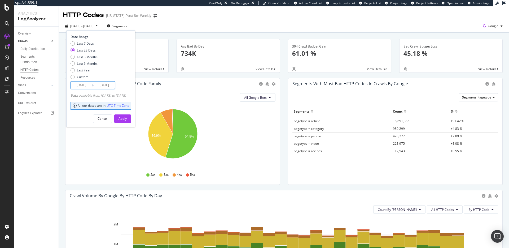
click at [87, 81] on input "[DATE]" at bounding box center [81, 84] width 21 height 7
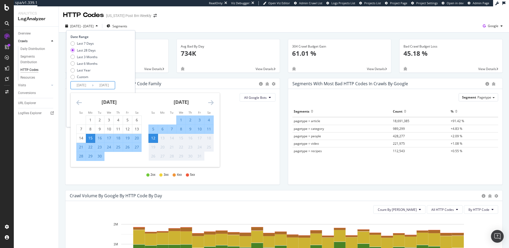
click at [78, 104] on icon "Move backward to switch to the previous month." at bounding box center [79, 102] width 6 height 6
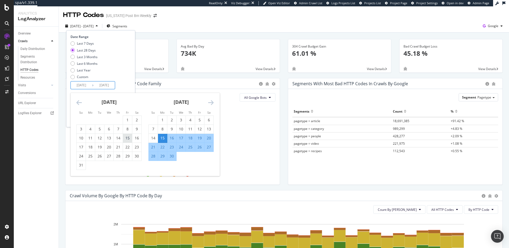
click at [127, 136] on div "15" at bounding box center [127, 137] width 9 height 5
type input "2025/08/15"
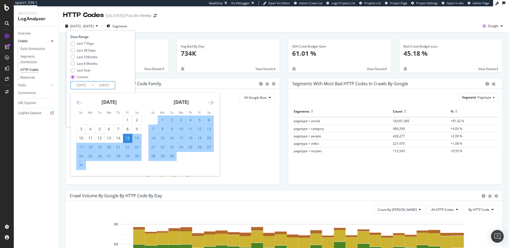
click at [154, 139] on div "14" at bounding box center [153, 137] width 9 height 5
type input "2025/09/14"
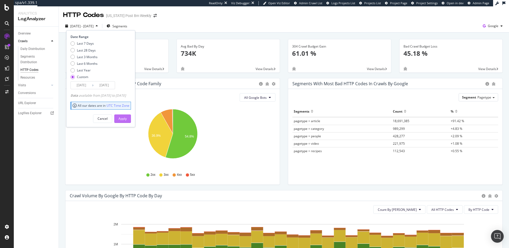
click at [127, 118] on div "Apply" at bounding box center [123, 118] width 8 height 5
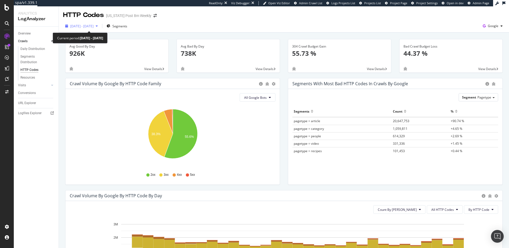
click at [88, 24] on span "2025 Aug. 15th - Sep. 14th" at bounding box center [81, 26] width 23 height 5
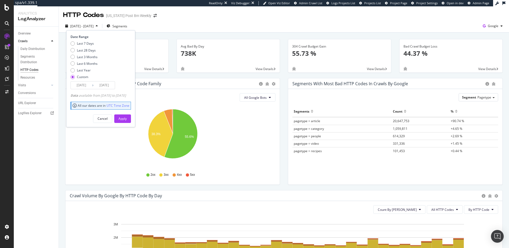
click at [88, 84] on input "2025/08/15" at bounding box center [81, 84] width 21 height 7
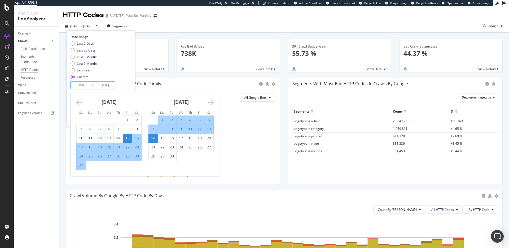
click at [75, 103] on div "August 2025 1 2 3 4 5 6 7 8 9 10 11 12 13 14 15 16 17 18 19 20 21 22 23 24 25 2…" at bounding box center [109, 131] width 72 height 77
click at [79, 103] on icon "Move backward to switch to the previous month." at bounding box center [79, 102] width 6 height 6
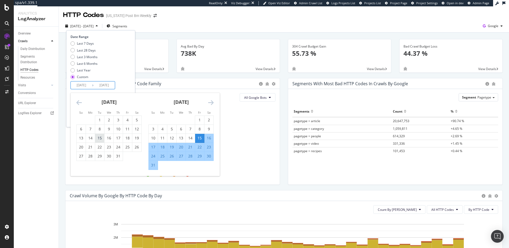
click at [99, 138] on div "15" at bounding box center [99, 137] width 9 height 5
type input "2025/07/15"
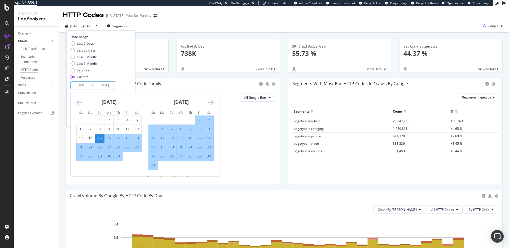
click at [191, 138] on div "14" at bounding box center [190, 137] width 9 height 5
type input "2025/08/14"
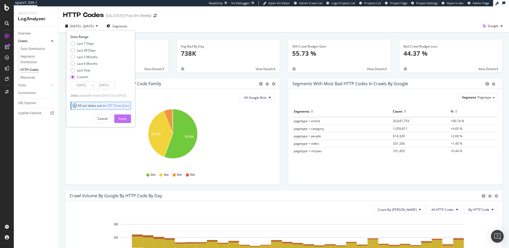
click at [131, 115] on button "Apply" at bounding box center [122, 118] width 17 height 8
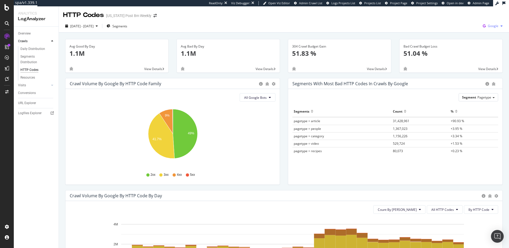
click at [493, 23] on div "Google" at bounding box center [493, 26] width 24 height 8
click at [460, 30] on span "OpenAI" at bounding box center [467, 31] width 20 height 5
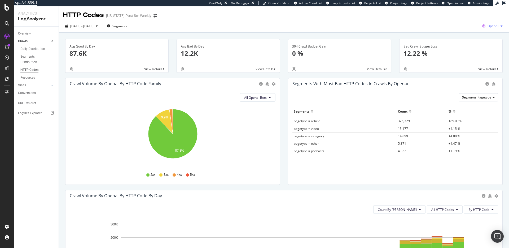
click at [490, 27] on span "OpenAI" at bounding box center [493, 26] width 11 height 5
click at [463, 43] on span "Other AI Bots" at bounding box center [466, 40] width 20 height 5
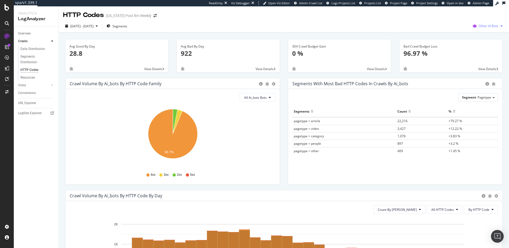
drag, startPoint x: 501, startPoint y: 22, endPoint x: 497, endPoint y: 27, distance: 5.7
click at [501, 22] on div "Other AI Bots" at bounding box center [488, 26] width 34 height 8
click at [461, 32] on span "OpenAI" at bounding box center [456, 31] width 21 height 5
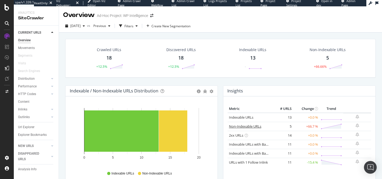
click at [254, 127] on link "Non-Indexable URLs" at bounding box center [245, 126] width 32 height 5
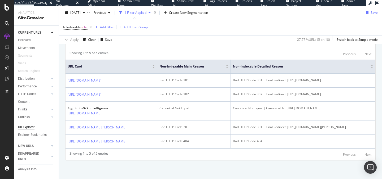
scroll to position [111, 0]
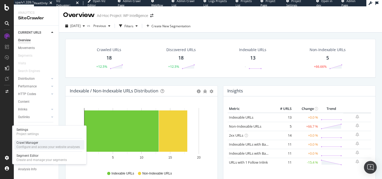
click at [29, 142] on div "Crawl Manager" at bounding box center [47, 143] width 63 height 4
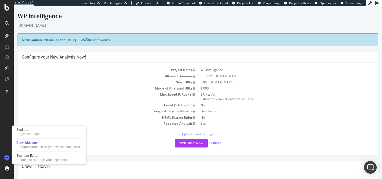
click at [86, 119] on td "HTML Extract Rules" at bounding box center [110, 118] width 176 height 6
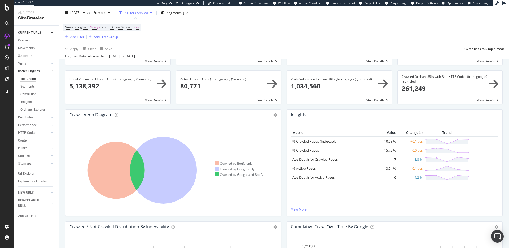
scroll to position [114, 0]
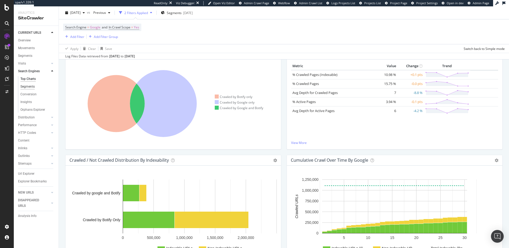
click at [28, 88] on div "Segments" at bounding box center [27, 87] width 14 height 6
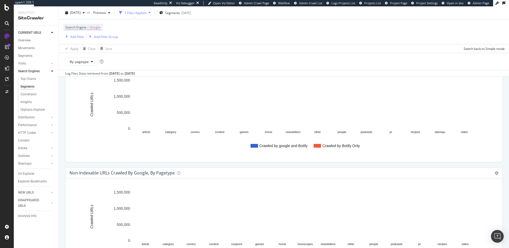
scroll to position [167, 0]
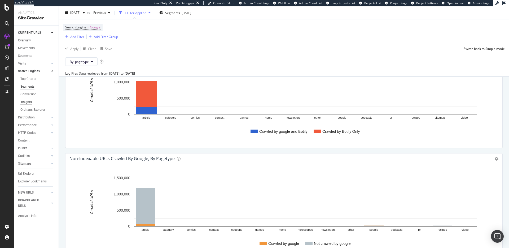
click at [28, 102] on div "Insights" at bounding box center [25, 102] width 11 height 6
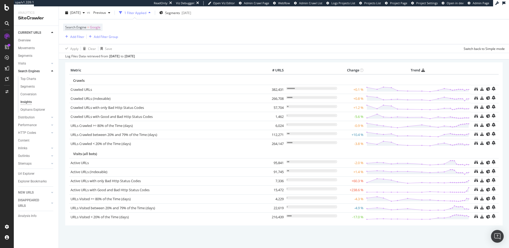
scroll to position [18, 0]
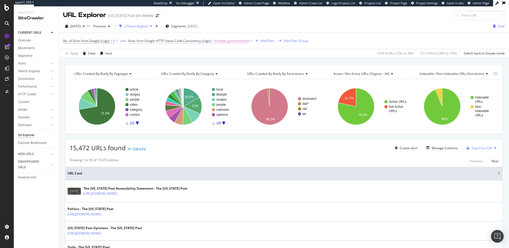
click at [178, 41] on span "Visits from Google HTTP Status Code Consistency (Logs)" at bounding box center [169, 40] width 83 height 5
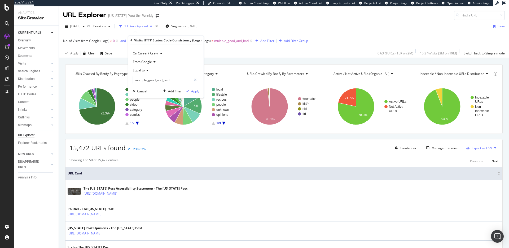
click at [242, 31] on div "2025 Oct. 7th vs Previous 2 Filters Applied Segments 2025-02-04 Save" at bounding box center [284, 27] width 450 height 11
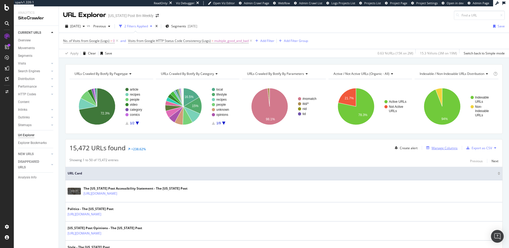
click at [437, 149] on div "Manage Columns" at bounding box center [445, 148] width 26 height 5
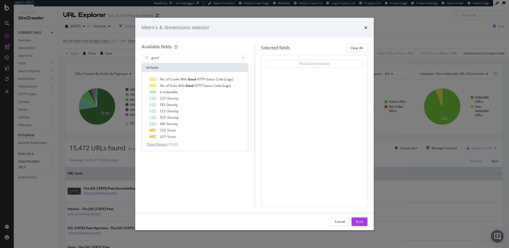
type input "good"
click at [161, 143] on span "Show 10 more" at bounding box center [157, 144] width 20 height 5
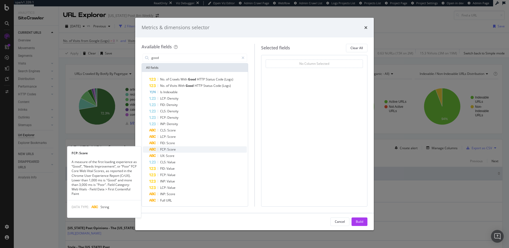
scroll to position [8, 0]
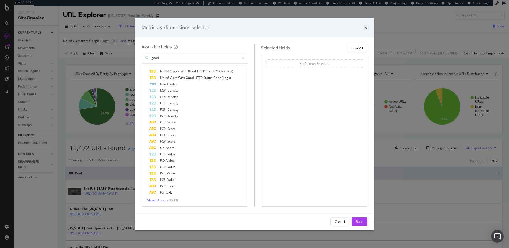
click at [159, 199] on span "Show 10 more" at bounding box center [157, 200] width 20 height 5
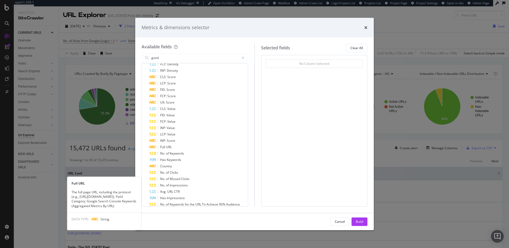
scroll to position [72, 0]
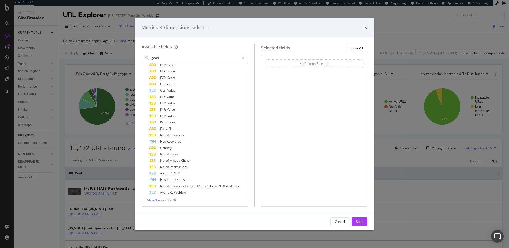
click at [160, 199] on span "Show 9 more" at bounding box center [156, 200] width 18 height 5
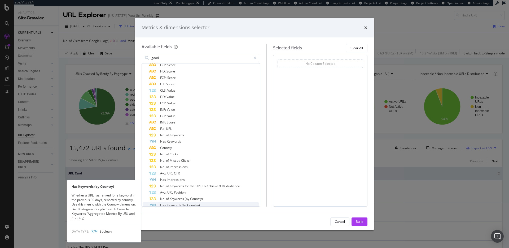
scroll to position [122, 0]
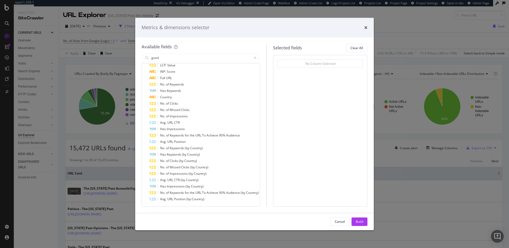
drag, startPoint x: 366, startPoint y: 27, endPoint x: 213, endPoint y: 51, distance: 155.3
click at [366, 27] on icon "times" at bounding box center [365, 27] width 3 height 4
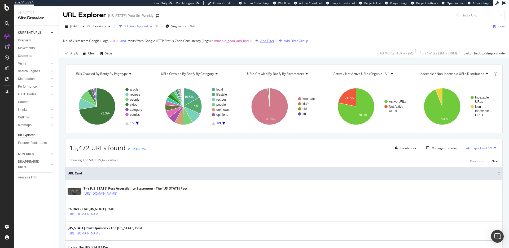
click at [268, 41] on div "Add Filter" at bounding box center [267, 40] width 14 height 5
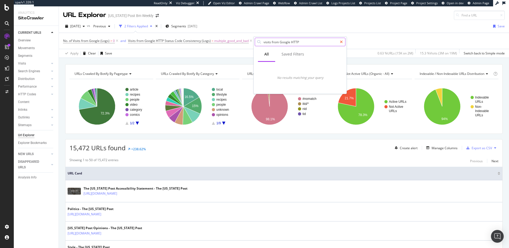
type input "visits from Google HTTP"
drag, startPoint x: 341, startPoint y: 43, endPoint x: 173, endPoint y: 34, distance: 167.9
click at [340, 43] on div at bounding box center [342, 42] width 8 height 8
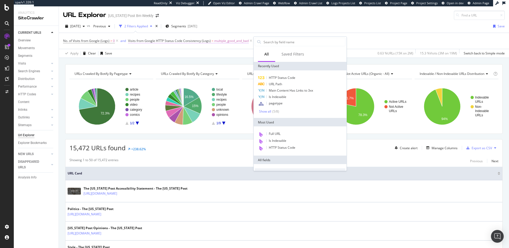
click at [144, 42] on span "Visits from Google HTTP Status Code Consistency (Logs)" at bounding box center [169, 40] width 83 height 5
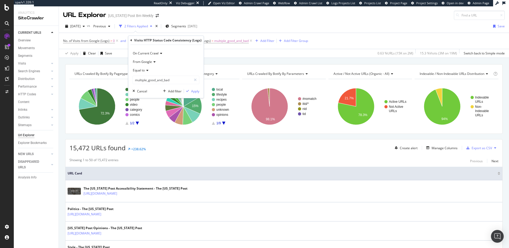
click at [131, 39] on icon at bounding box center [131, 40] width 2 height 3
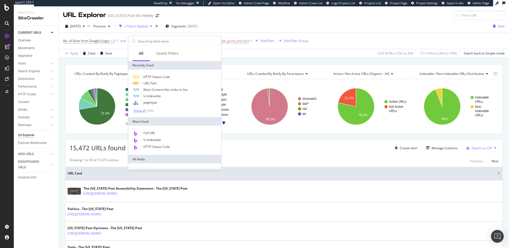
click at [142, 110] on div "Show all" at bounding box center [140, 111] width 12 height 4
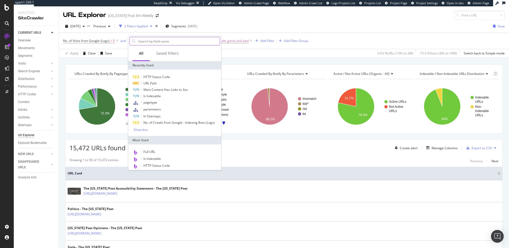
click at [182, 44] on input "text" at bounding box center [179, 41] width 82 height 8
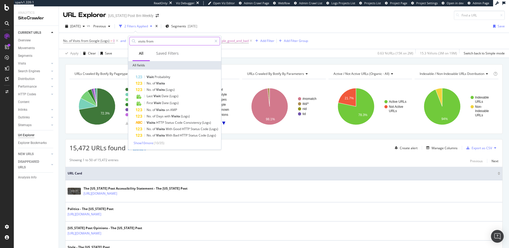
type input "visits from"
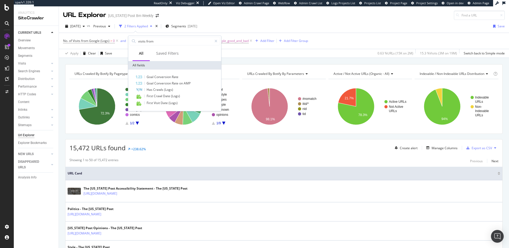
click at [263, 21] on div "2025 Oct. 7th vs Previous 2 Filters Applied Segments 2025-02-04 Save No. of Vis…" at bounding box center [284, 39] width 450 height 38
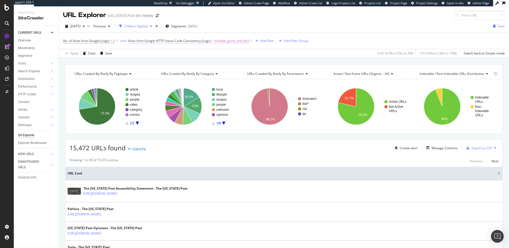
click at [229, 39] on span "multiple_good_and_bad" at bounding box center [231, 40] width 34 height 7
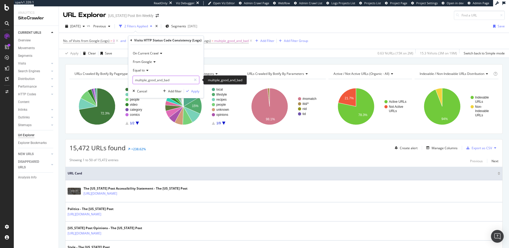
click at [167, 78] on input "multiple_good_and_bad" at bounding box center [162, 80] width 59 height 8
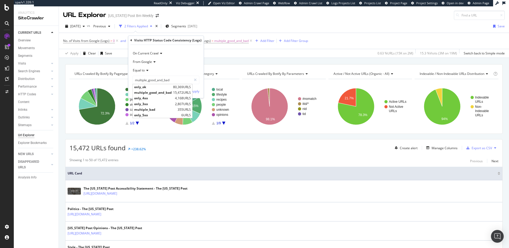
click at [220, 29] on div "2025 Oct. 7th vs Previous 2 Filters Applied Segments 2025-02-04 Save" at bounding box center [284, 27] width 450 height 11
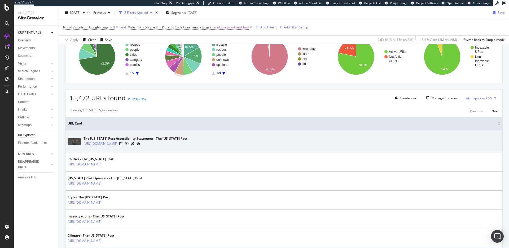
scroll to position [89, 0]
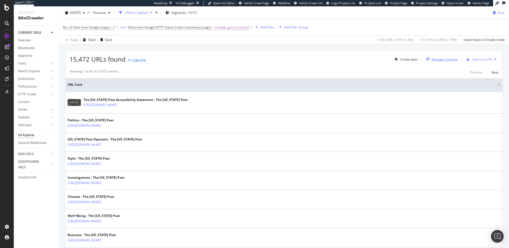
click at [432, 62] on div "Manage Columns" at bounding box center [440, 59] width 33 height 6
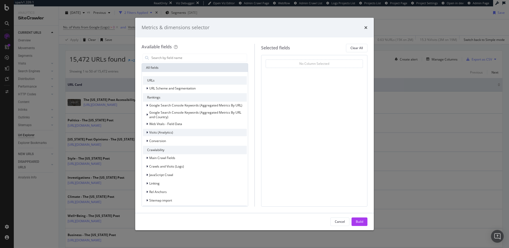
scroll to position [29, 0]
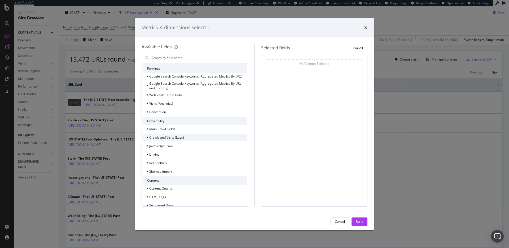
click at [178, 138] on span "Crawls and Visits (Logs)" at bounding box center [166, 137] width 35 height 5
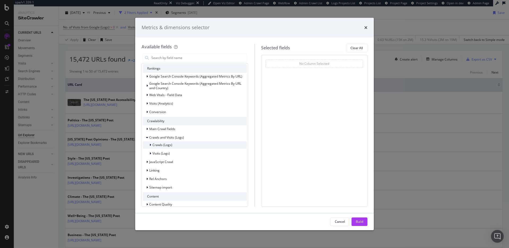
click at [172, 147] on div "Crawls (Logs)" at bounding box center [195, 144] width 104 height 7
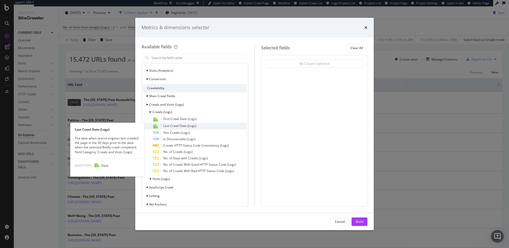
scroll to position [69, 0]
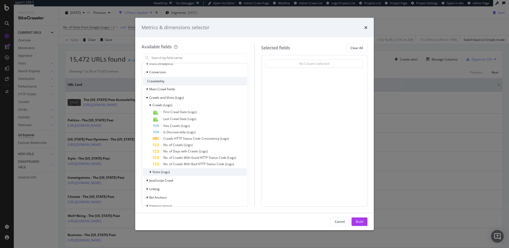
click at [168, 170] on span "Visits (Logs)" at bounding box center [162, 171] width 18 height 5
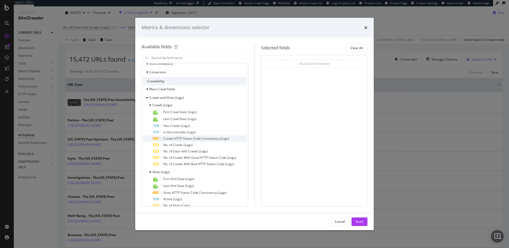
click at [203, 138] on span "Crawls HTTP Status Code Consistency (Logs)" at bounding box center [196, 138] width 66 height 5
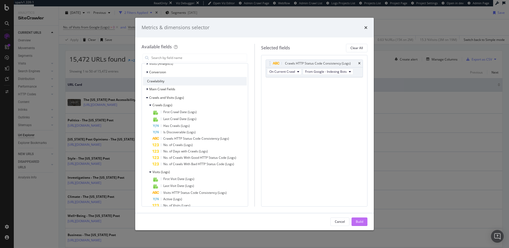
click at [358, 223] on div "Build" at bounding box center [359, 221] width 7 height 5
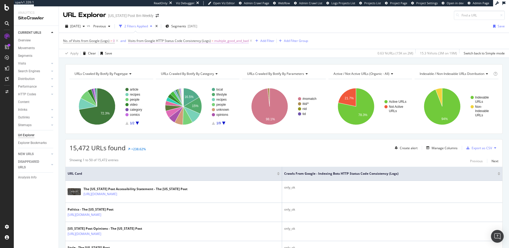
click at [228, 41] on span "multiple_good_and_bad" at bounding box center [231, 40] width 34 height 7
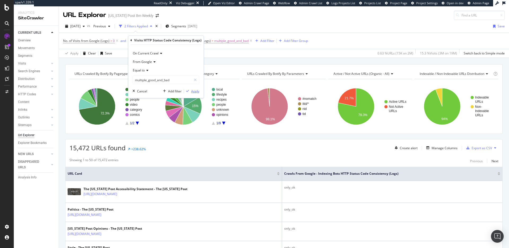
click at [190, 90] on div "button" at bounding box center [187, 90] width 7 height 3
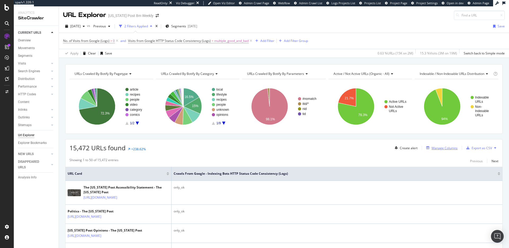
click at [446, 151] on button "Manage Columns" at bounding box center [440, 148] width 33 height 6
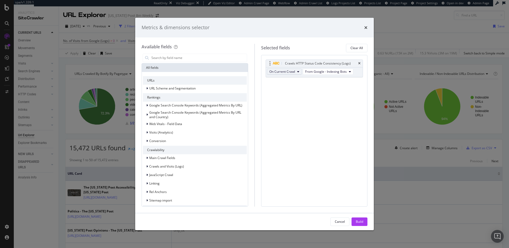
click at [293, 71] on span "On Current Crawl" at bounding box center [282, 71] width 26 height 5
click at [283, 90] on span "On Compared Crawl" at bounding box center [287, 90] width 30 height 5
click at [296, 69] on span "On Compared Crawl" at bounding box center [284, 71] width 30 height 5
click at [292, 81] on span "On Current Crawl" at bounding box center [287, 81] width 31 height 5
click at [172, 59] on input "modal" at bounding box center [199, 58] width 96 height 8
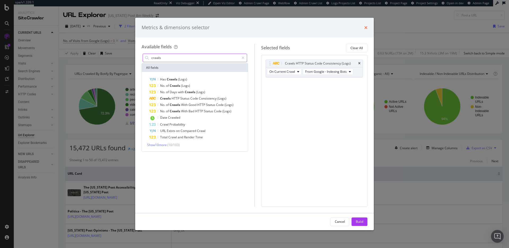
type input "crawls"
click at [367, 28] on icon "times" at bounding box center [365, 27] width 3 height 4
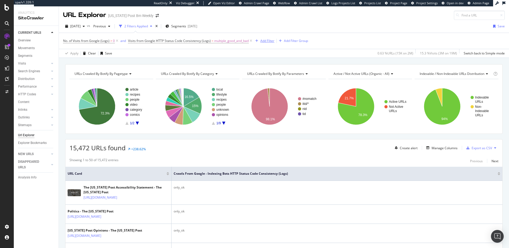
click at [263, 41] on div "Add Filter" at bounding box center [267, 40] width 14 height 5
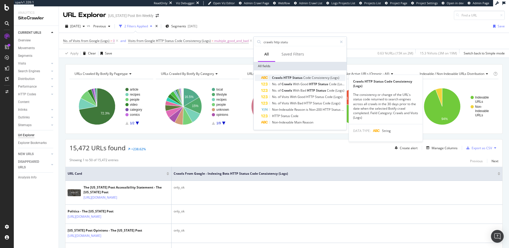
type input "crawls http statu"
click at [287, 76] on span "HTTP" at bounding box center [288, 77] width 9 height 5
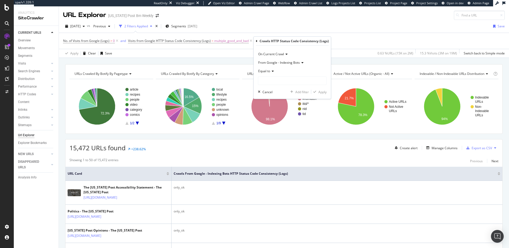
click at [273, 69] on icon at bounding box center [272, 70] width 4 height 3
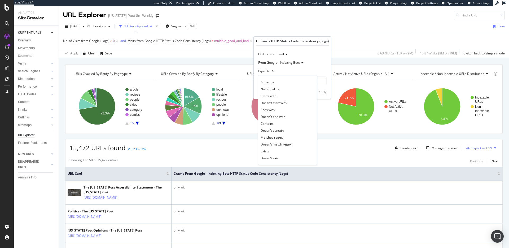
click at [293, 73] on div "Equal to" at bounding box center [292, 71] width 69 height 8
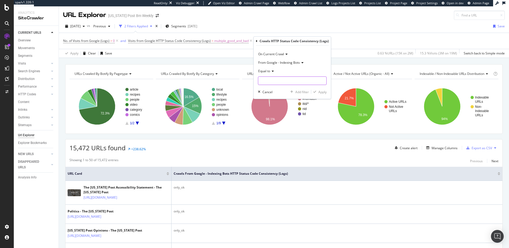
click at [286, 80] on input "text" at bounding box center [292, 80] width 68 height 8
click at [285, 103] on span "multiple_good_and_bad" at bounding box center [279, 104] width 39 height 5
type input "multiple_good_and_bad"
click at [321, 92] on div "Apply" at bounding box center [323, 92] width 8 height 5
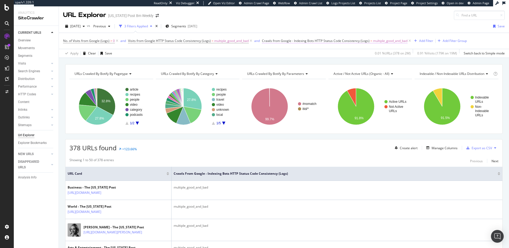
click at [297, 40] on span "Crawls from Google - Indexing Bots HTTP Status Code Consistency (Logs)" at bounding box center [316, 40] width 108 height 5
click at [263, 38] on div "Crawls HTTP Status Code Consistency (Logs) On Current Crawl From Google - Index…" at bounding box center [301, 67] width 77 height 62
click at [267, 40] on div "Crawls HTTP Status Code Consistency (Logs)" at bounding box center [301, 40] width 73 height 9
click at [263, 40] on div "Crawls HTTP Status Code Consistency (Logs) On Current Crawl From Google - Index…" at bounding box center [301, 67] width 77 height 62
click at [265, 40] on icon at bounding box center [266, 40] width 2 height 3
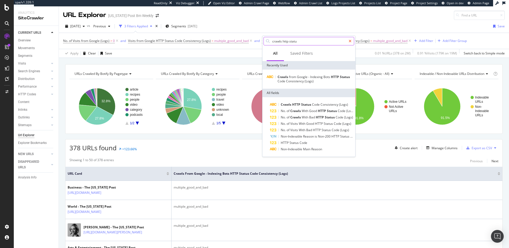
click at [349, 42] on div at bounding box center [350, 41] width 8 height 8
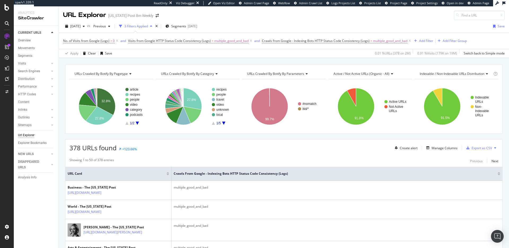
drag, startPoint x: 411, startPoint y: 40, endPoint x: 316, endPoint y: 47, distance: 95.2
click at [411, 40] on icon at bounding box center [410, 40] width 5 height 5
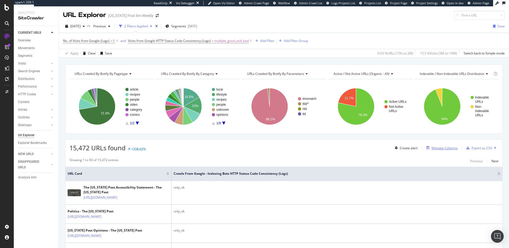
click at [448, 147] on div "Manage Columns" at bounding box center [445, 148] width 26 height 5
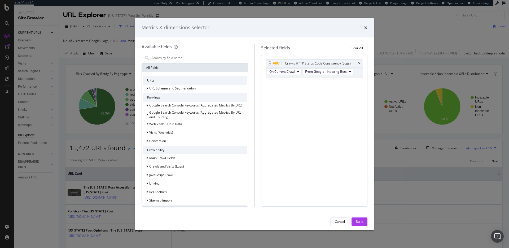
drag, startPoint x: 360, startPoint y: 62, endPoint x: 351, endPoint y: 62, distance: 9.0
click at [356, 62] on div "Crawls HTTP Status Code Consistency (Logs)" at bounding box center [314, 63] width 97 height 7
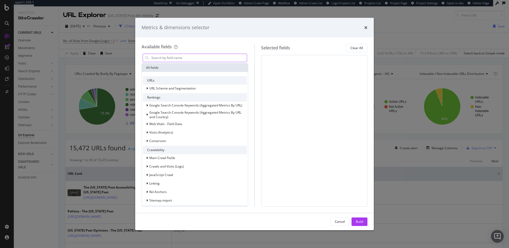
click at [165, 59] on input "modal" at bounding box center [199, 58] width 96 height 8
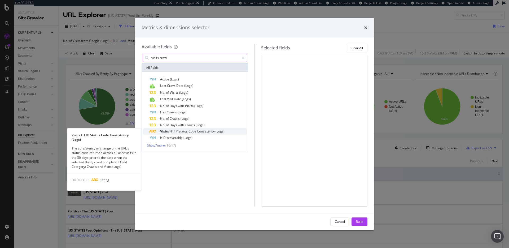
type input "visits crawl"
click at [199, 130] on span "Consistency" at bounding box center [206, 131] width 19 height 5
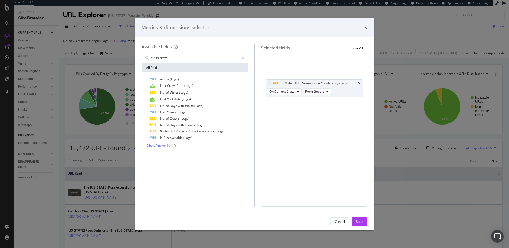
click at [199, 130] on span "Consistency" at bounding box center [206, 131] width 19 height 5
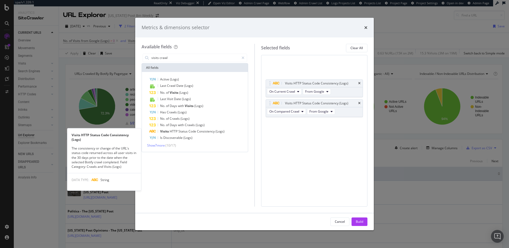
click at [199, 130] on span "Consistency" at bounding box center [206, 131] width 19 height 5
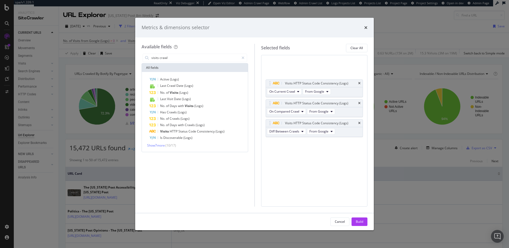
drag, startPoint x: 363, startPoint y: 220, endPoint x: 339, endPoint y: 160, distance: 64.0
click at [363, 220] on button "Build" at bounding box center [360, 221] width 16 height 8
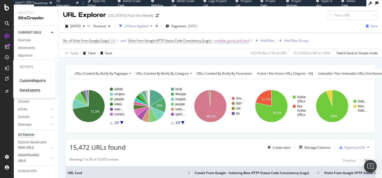
click at [25, 84] on div "CustomReports DataExports" at bounding box center [35, 85] width 30 height 15
click at [25, 83] on div "CustomReports" at bounding box center [33, 80] width 26 height 5
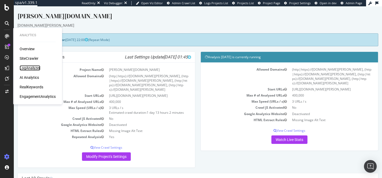
click at [31, 68] on div "LogAnalyzer" at bounding box center [30, 68] width 21 height 5
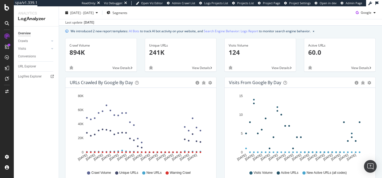
scroll to position [17, 0]
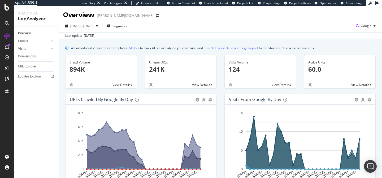
scroll to position [17, 0]
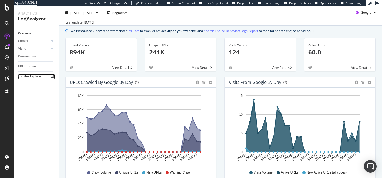
click at [27, 77] on div "Logfiles Explorer" at bounding box center [30, 77] width 24 height 6
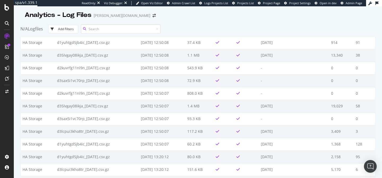
scroll to position [380, 0]
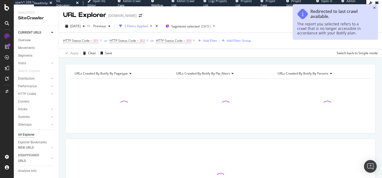
click at [373, 7] on icon "close toast" at bounding box center [374, 7] width 2 height 3
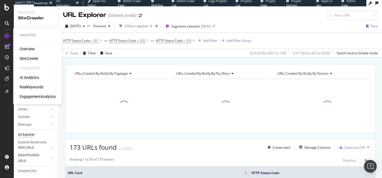
click at [32, 87] on div "RealKeywords" at bounding box center [32, 87] width 24 height 5
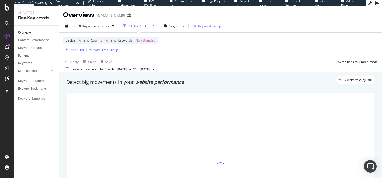
click at [204, 25] on div "Keyword Groups" at bounding box center [210, 26] width 24 height 5
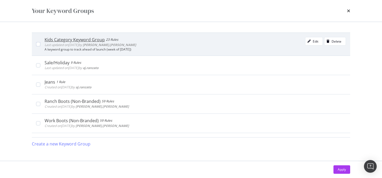
click at [90, 40] on div "Kids Category Keyword Group" at bounding box center [75, 39] width 60 height 5
click at [90, 41] on div "Kids Category Keyword Group" at bounding box center [76, 39] width 63 height 5
click at [306, 41] on div "modal" at bounding box center [308, 41] width 7 height 3
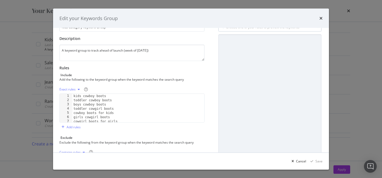
scroll to position [13, 0]
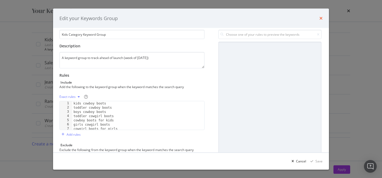
click at [321, 19] on icon "times" at bounding box center [320, 18] width 3 height 4
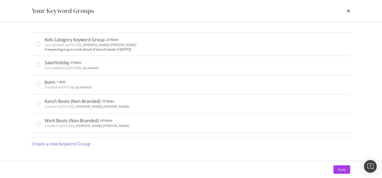
click at [350, 10] on div "Your Keyword Groups" at bounding box center [190, 11] width 339 height 22
click at [347, 11] on icon "times" at bounding box center [348, 11] width 3 height 4
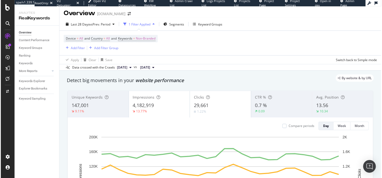
scroll to position [4, 0]
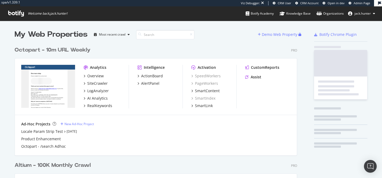
scroll to position [215, 287]
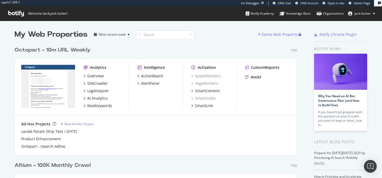
click at [33, 48] on div "Octopart - 10m URL Weekly" at bounding box center [53, 50] width 76 height 8
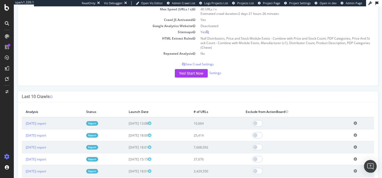
scroll to position [69, 0]
